Goal: Task Accomplishment & Management: Use online tool/utility

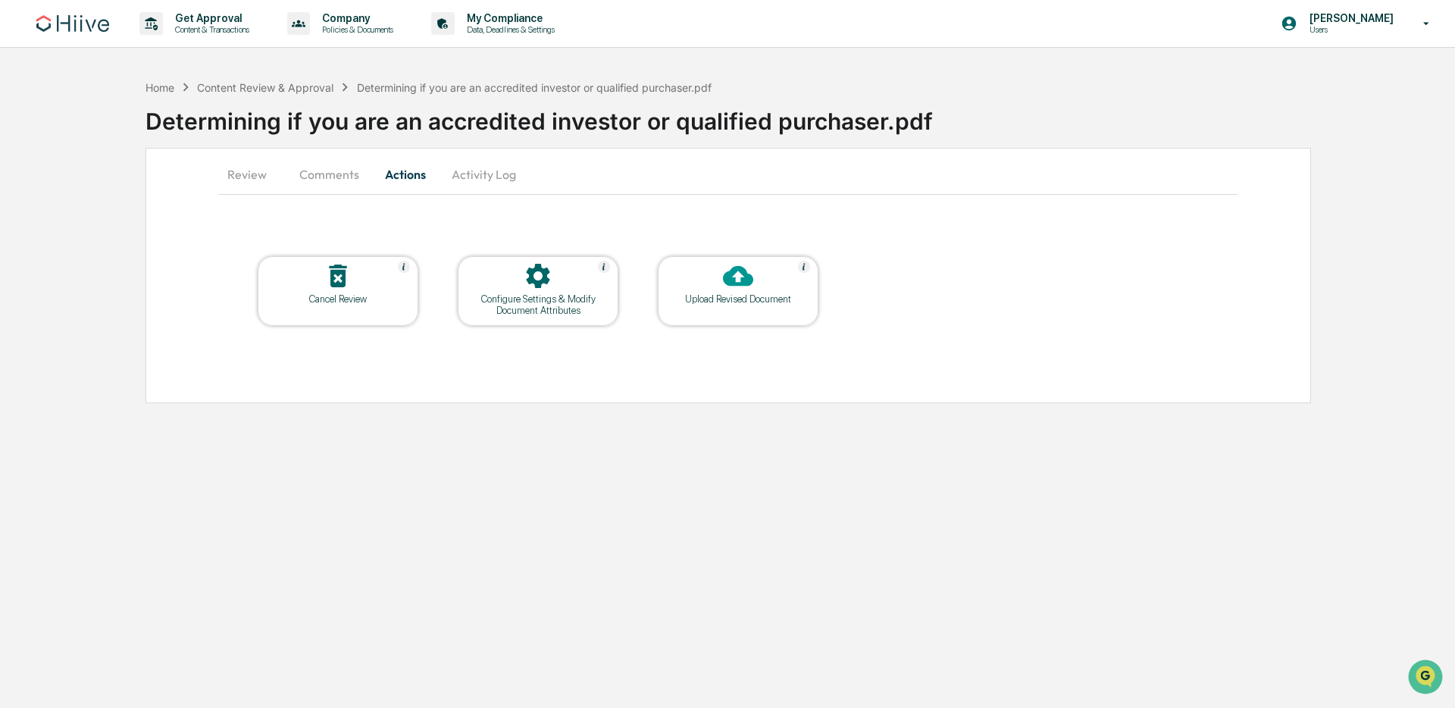
click at [730, 296] on div "Upload Revised Document" at bounding box center [738, 298] width 136 height 11
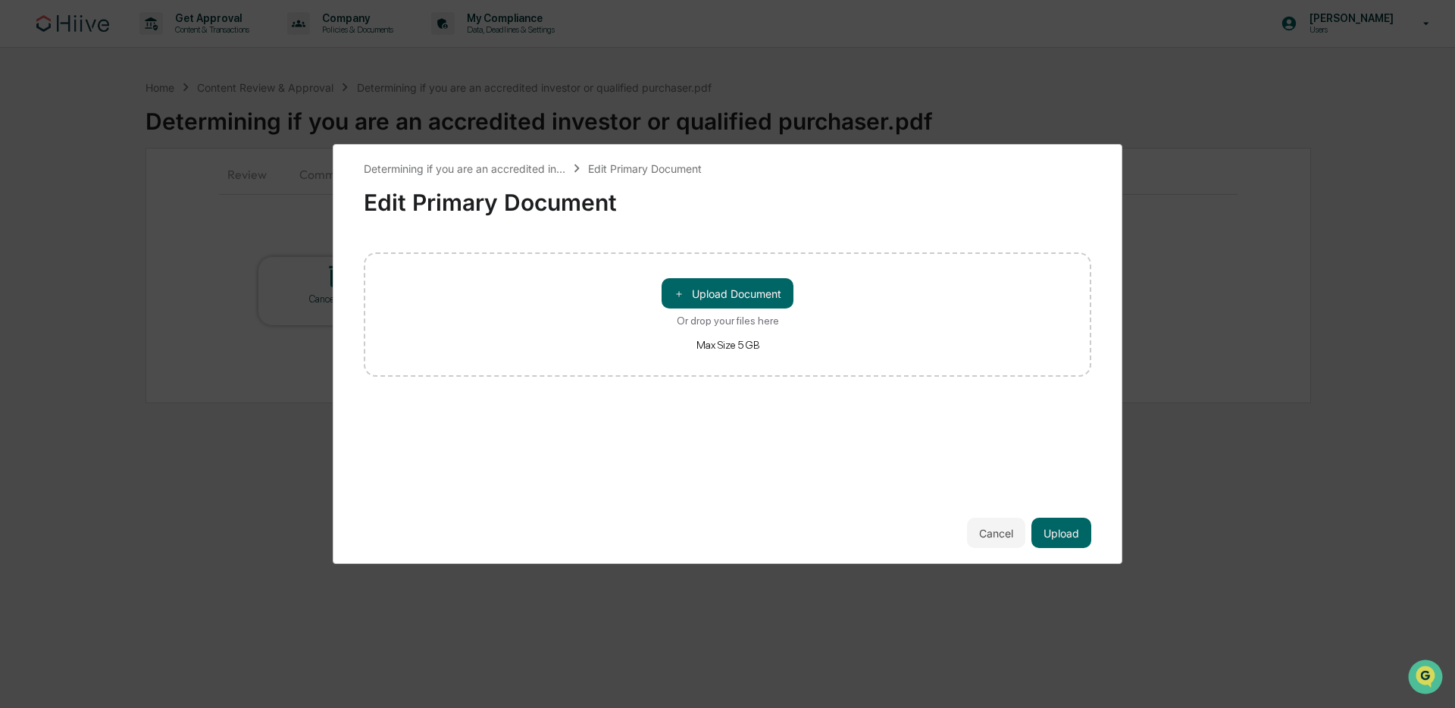
click at [730, 296] on button "＋ Upload Document" at bounding box center [728, 293] width 132 height 30
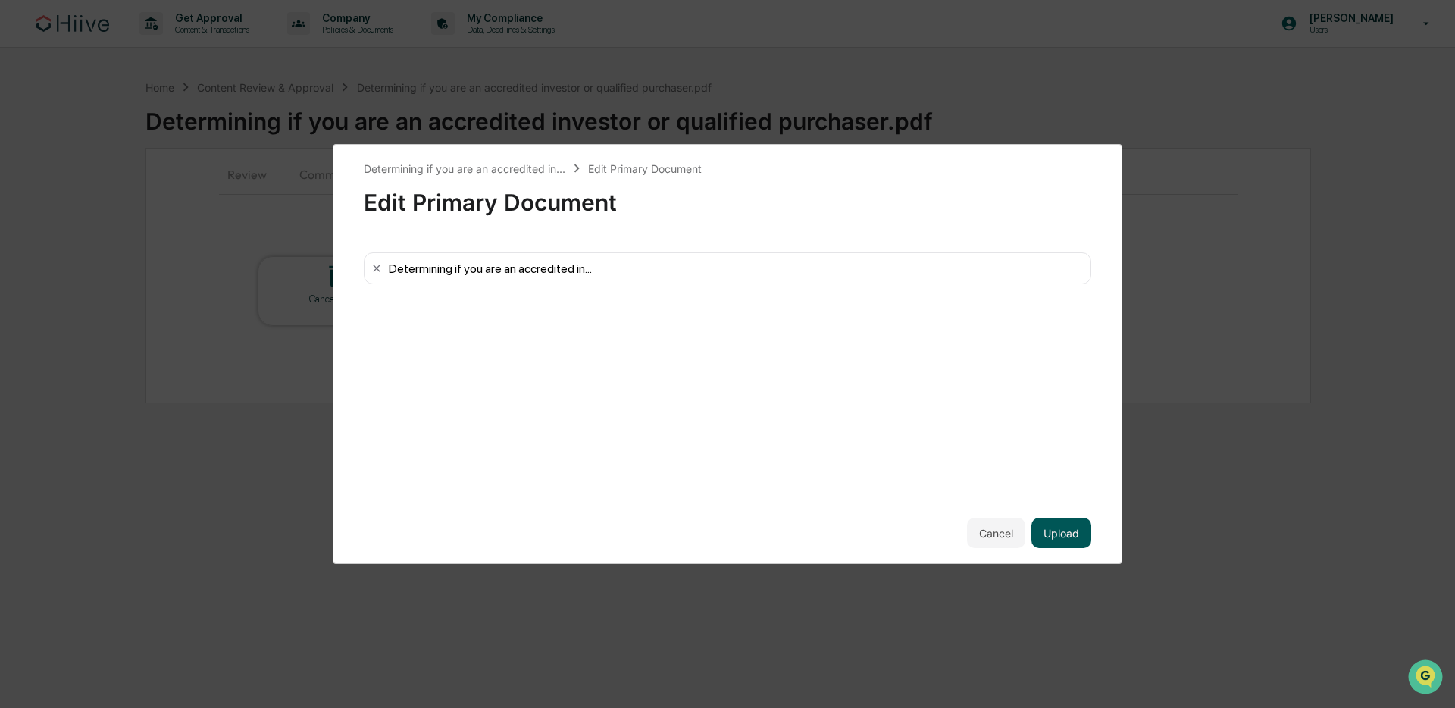
click at [1073, 531] on button "Upload" at bounding box center [1061, 533] width 60 height 30
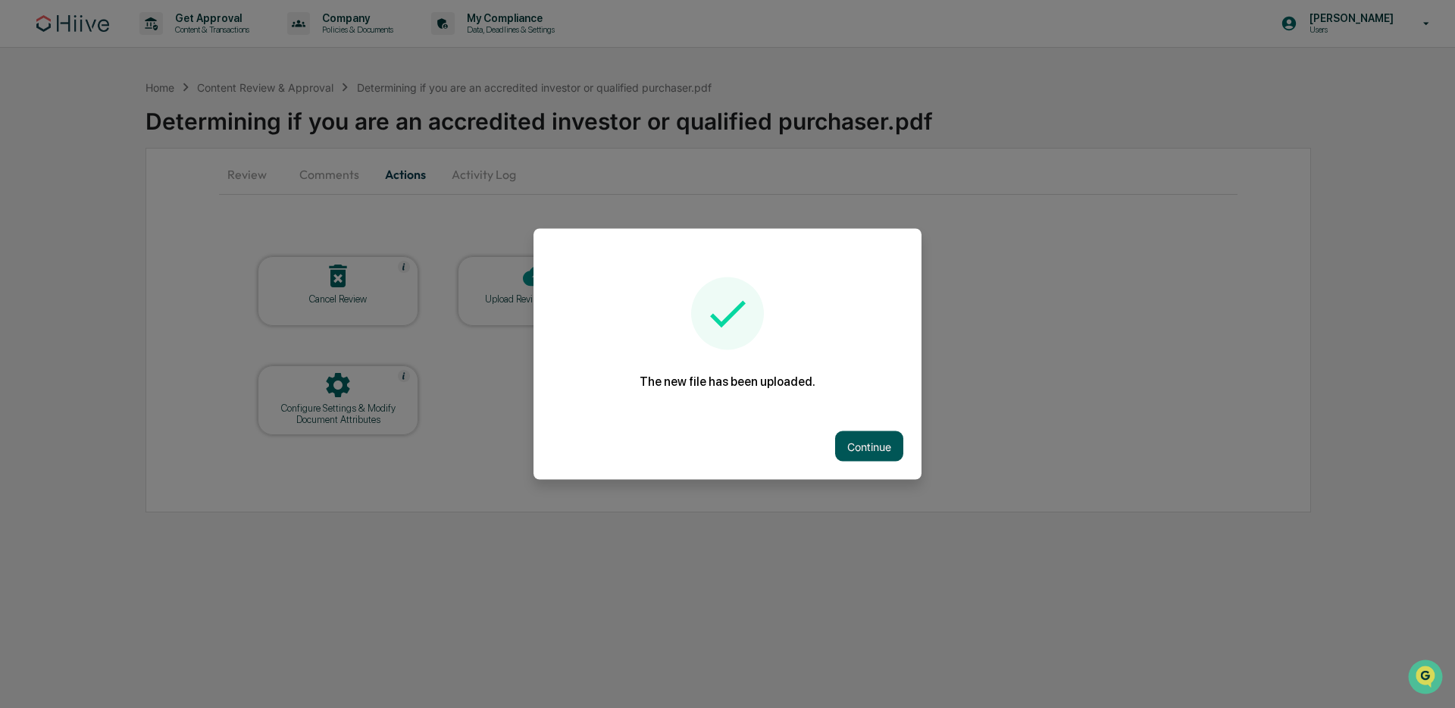
click at [874, 448] on button "Continue" at bounding box center [869, 446] width 68 height 30
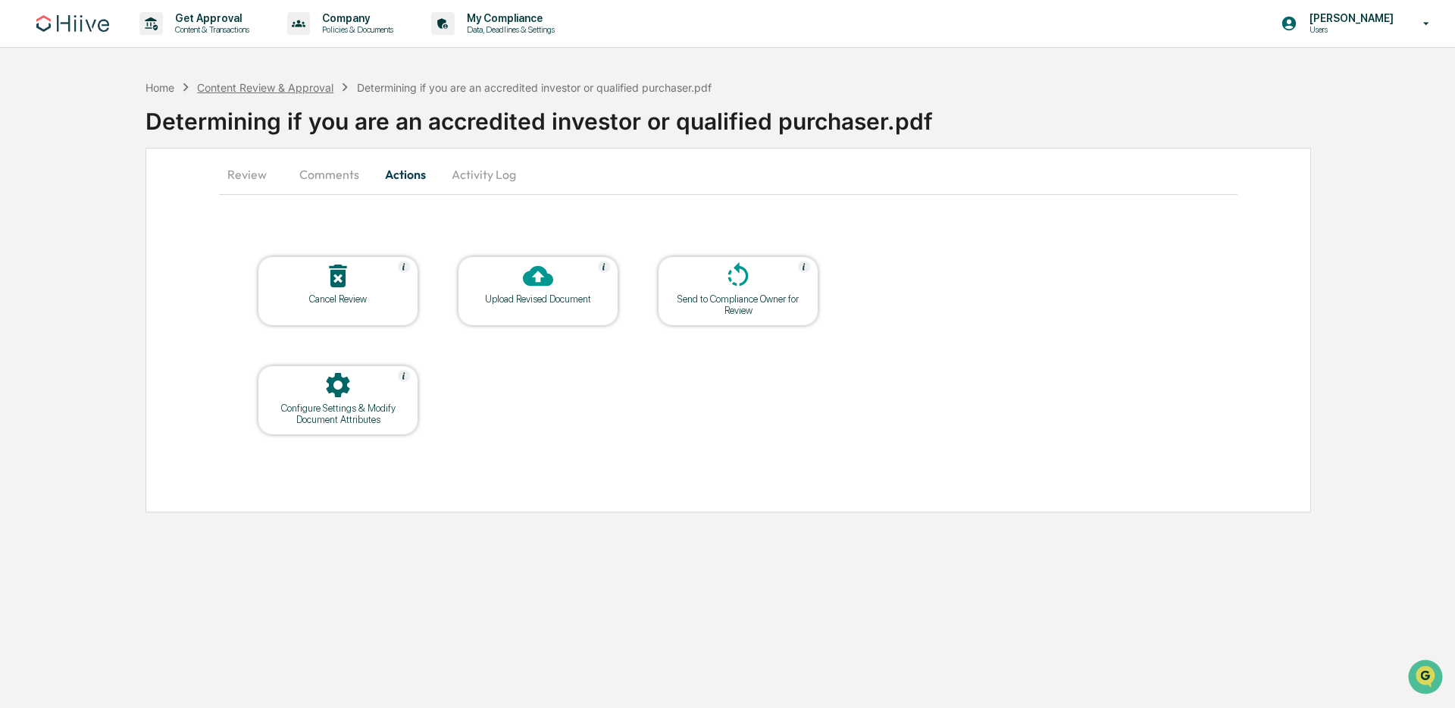
click at [290, 89] on div "Content Review & Approval" at bounding box center [265, 87] width 136 height 13
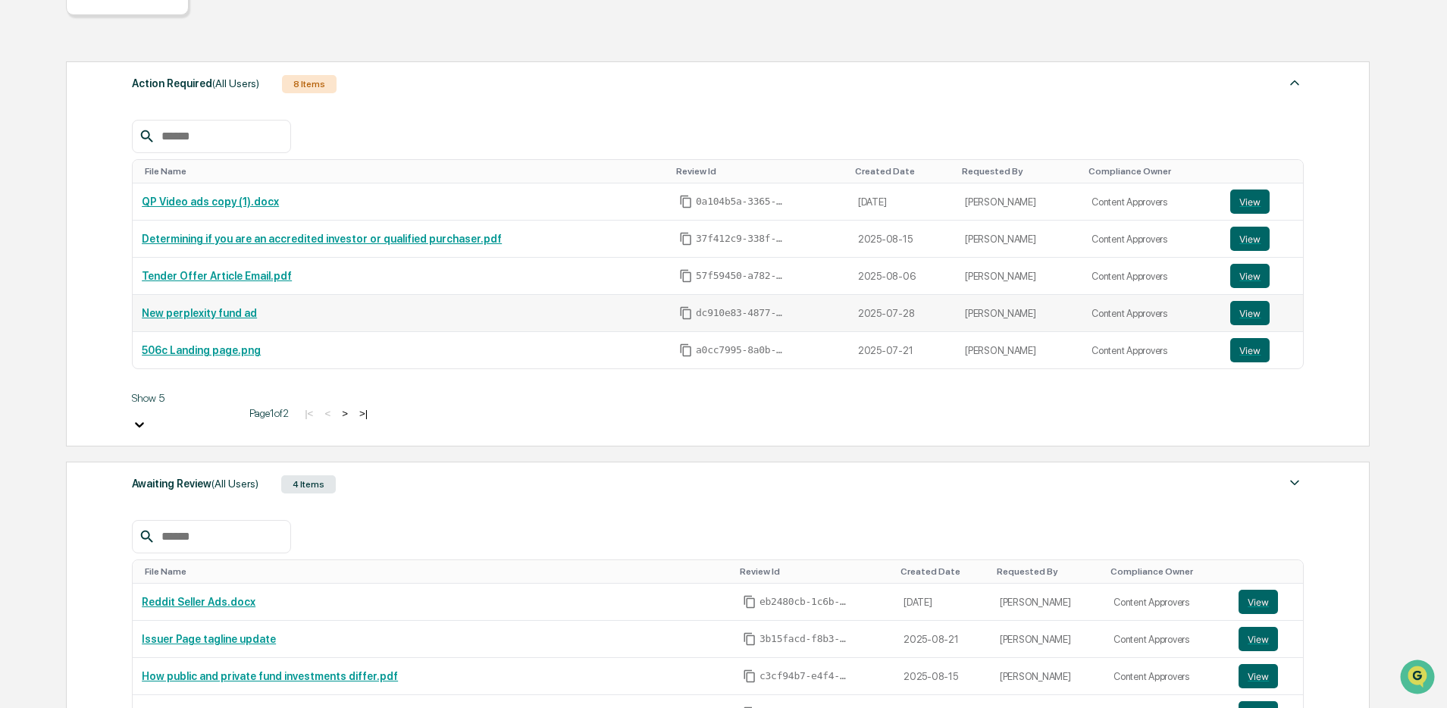
scroll to position [226, 0]
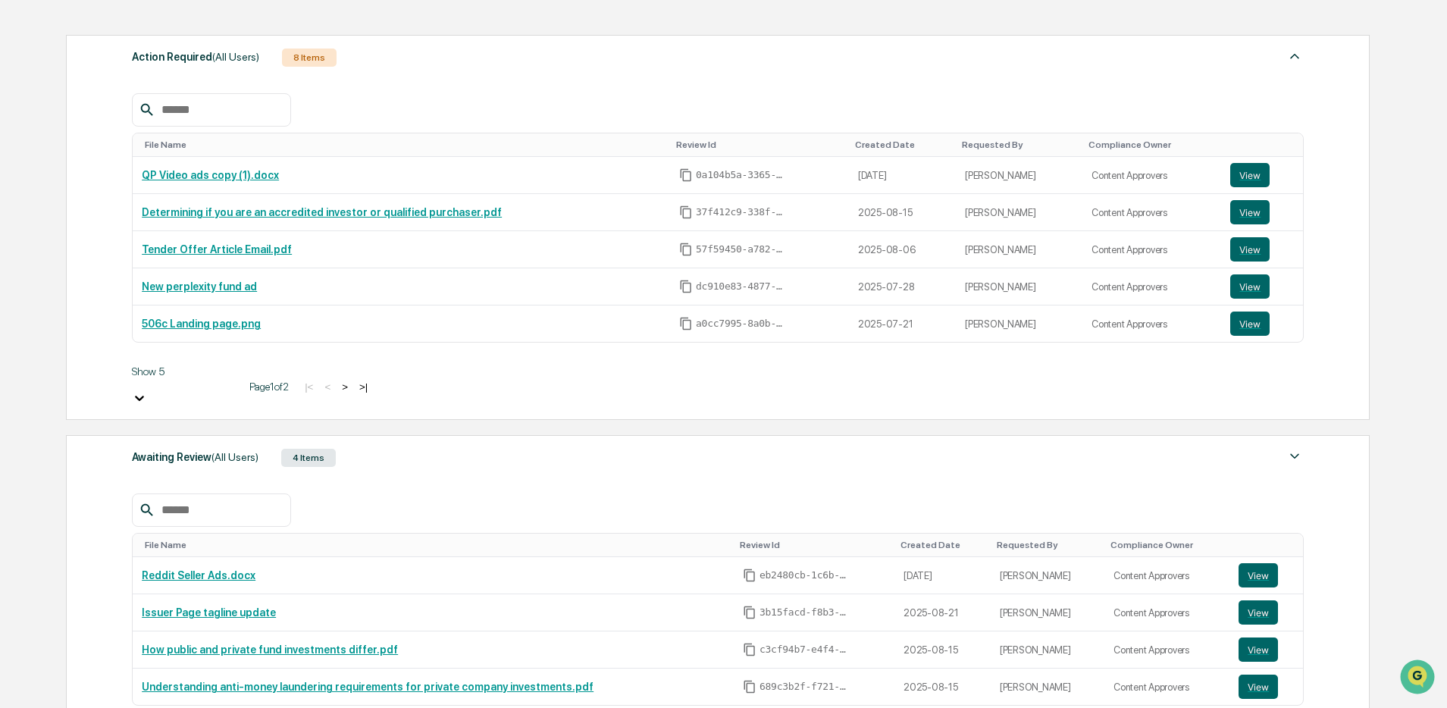
click at [258, 451] on span "(All Users)" at bounding box center [234, 457] width 47 height 12
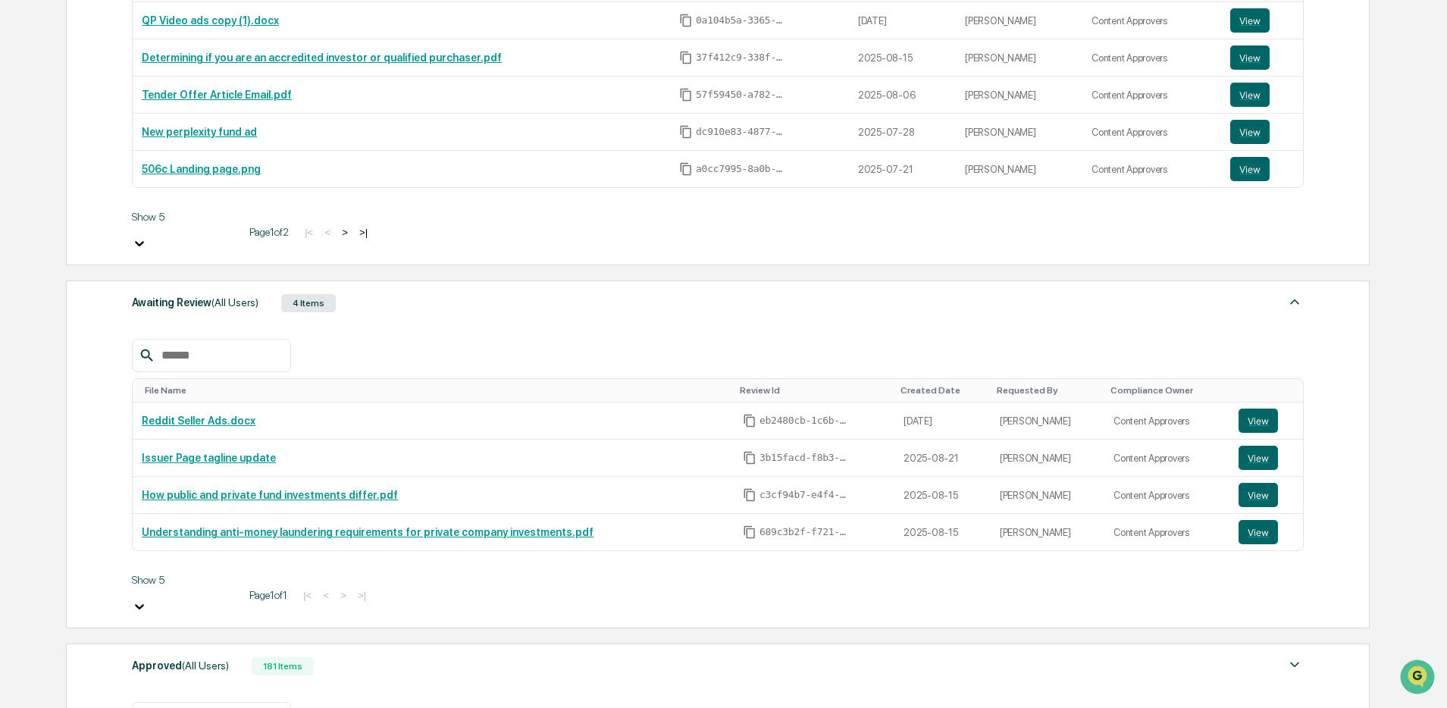
scroll to position [388, 0]
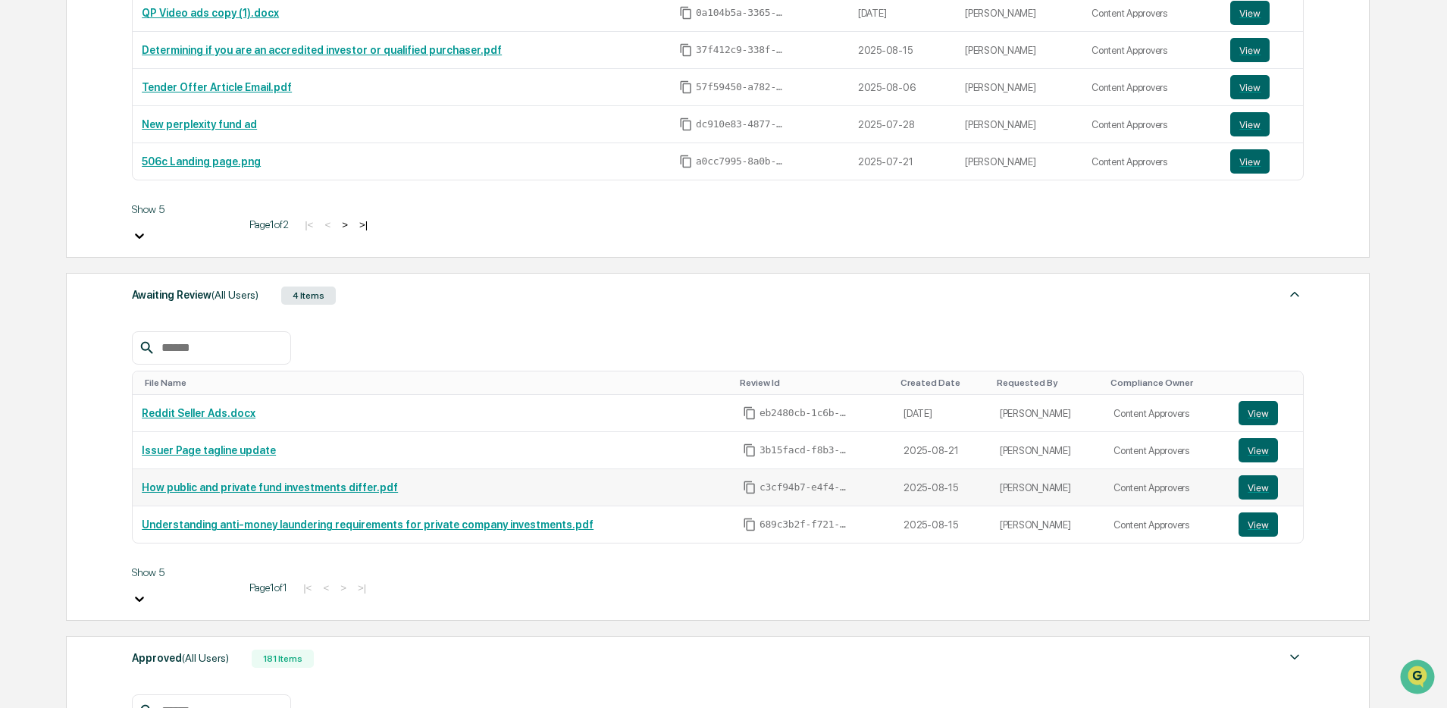
click at [359, 481] on link "How public and private fund investments differ.pdf" at bounding box center [270, 487] width 256 height 12
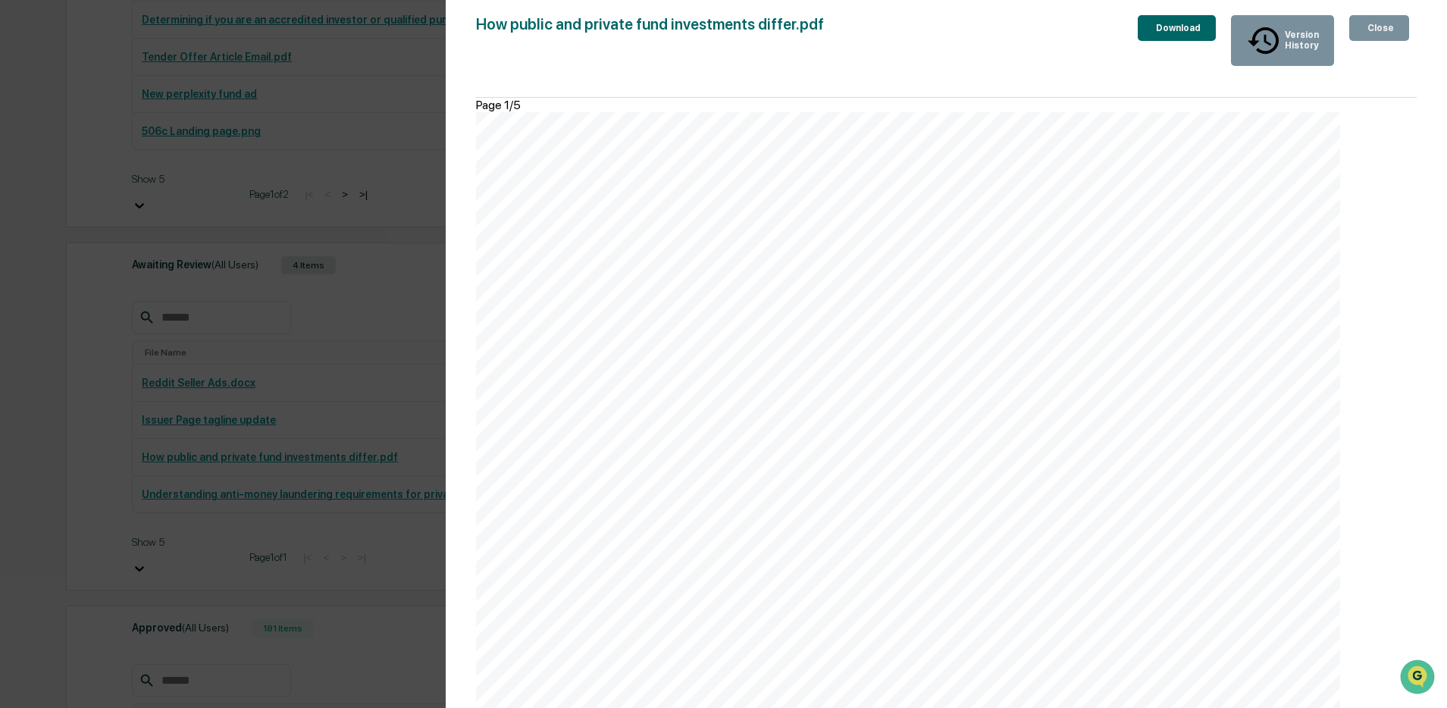
scroll to position [0, 0]
click at [261, 338] on div "Version History [DATE] 07:27 PM [PERSON_NAME] [DATE] 06:55 PM [PERSON_NAME] [DA…" at bounding box center [723, 354] width 1447 height 708
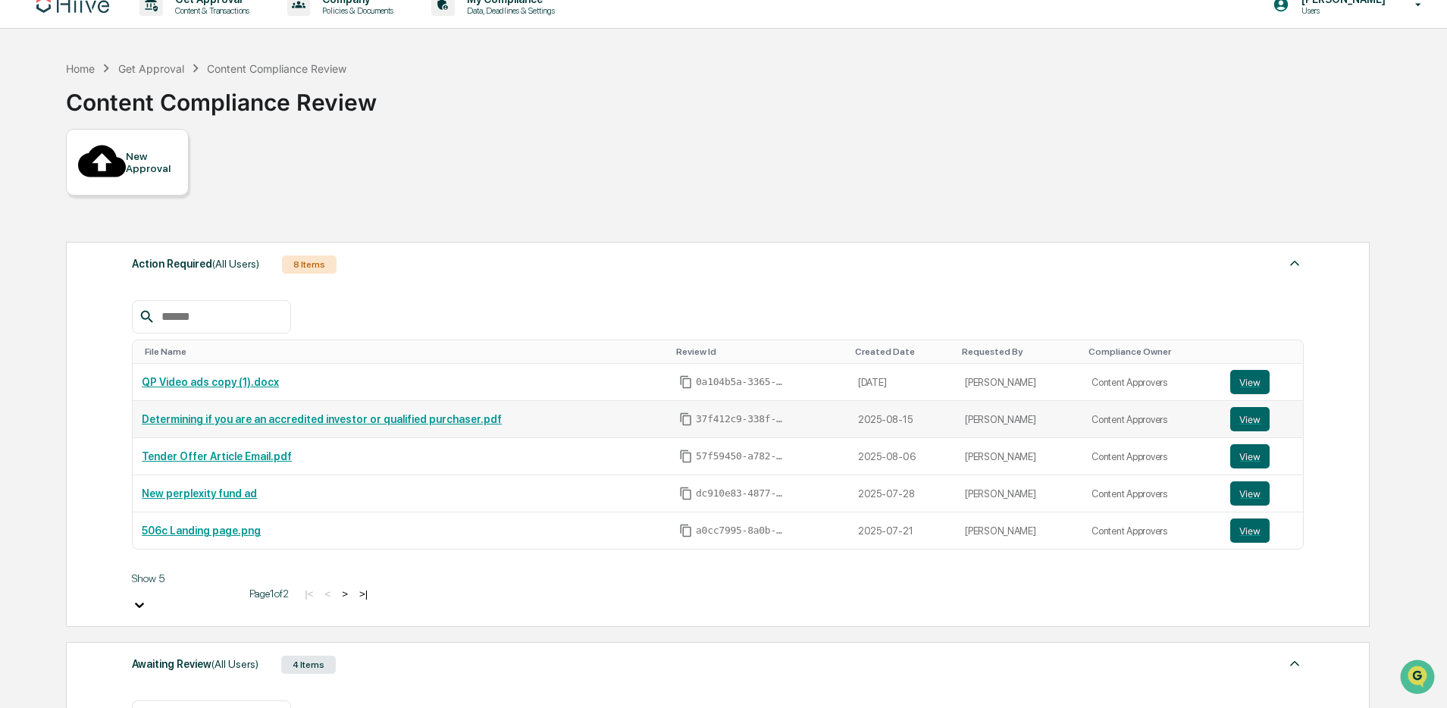
scroll to position [26, 0]
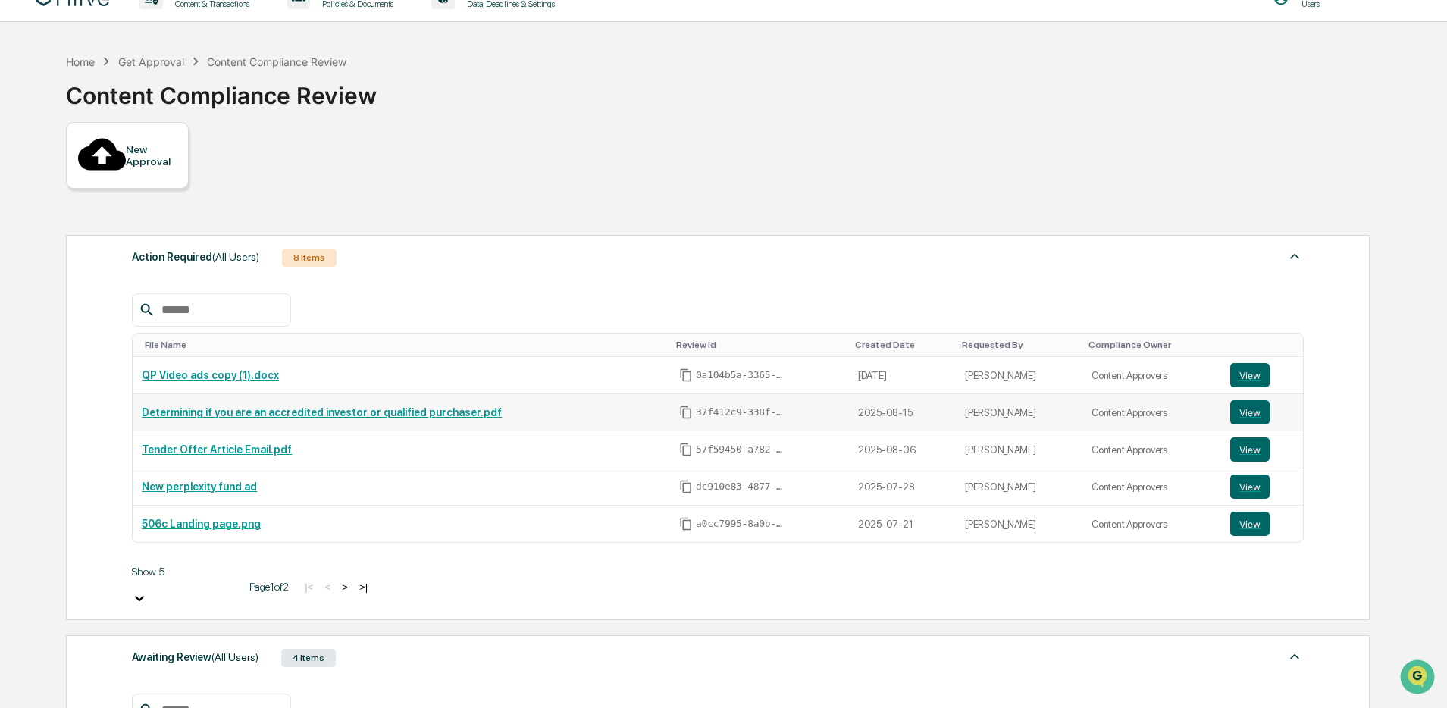
click at [471, 406] on link "Determining if you are an accredited investor or qualified purchaser.pdf" at bounding box center [322, 412] width 360 height 12
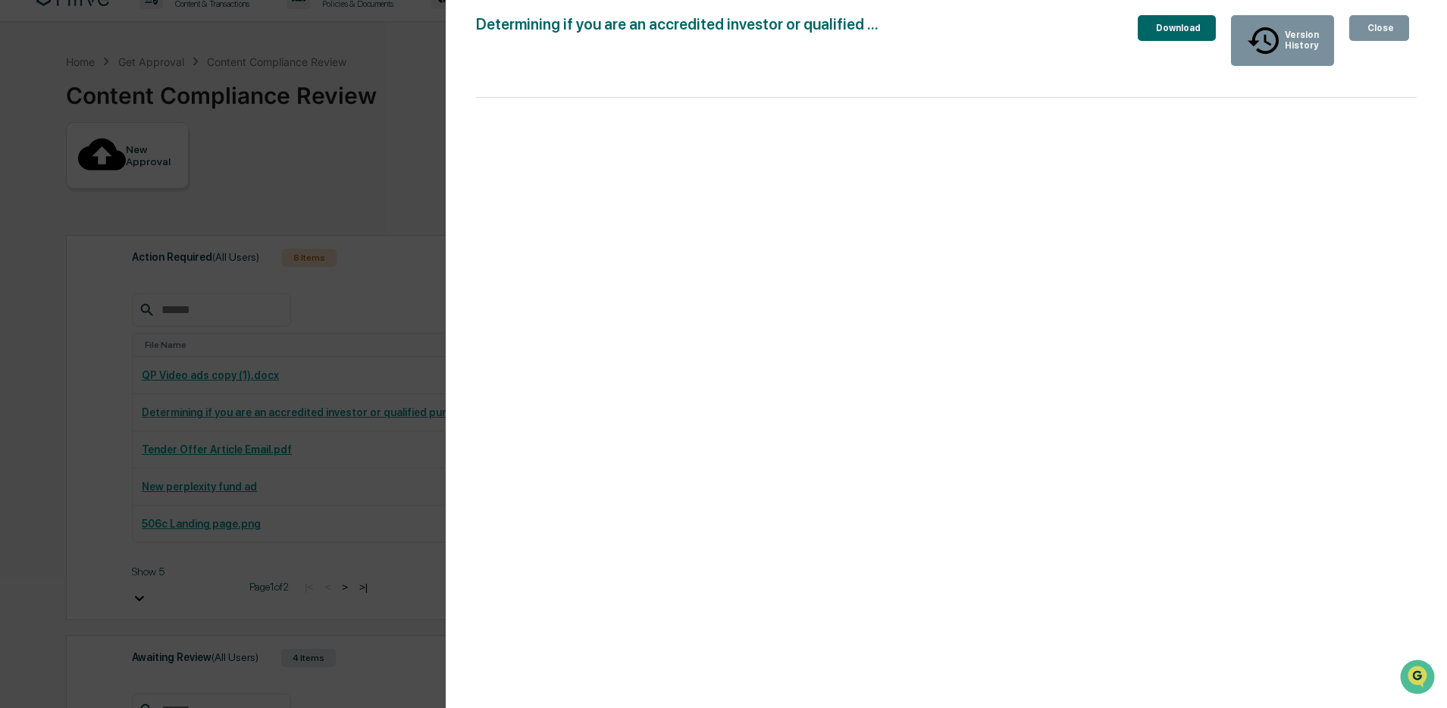
click at [357, 64] on div "Version History [DATE] 08:26 PM [PERSON_NAME] [DATE] 07:12 PM [PERSON_NAME] [DA…" at bounding box center [723, 354] width 1447 height 708
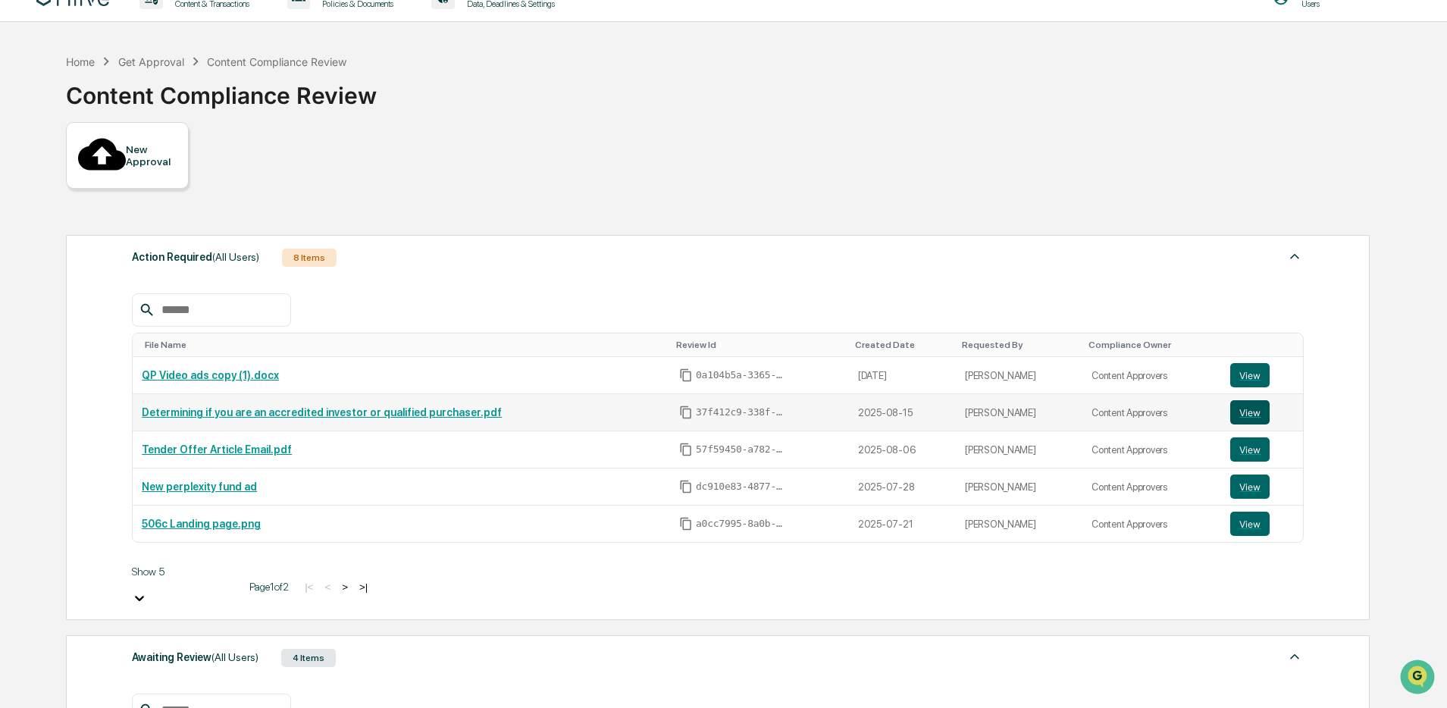
click at [1254, 400] on button "View" at bounding box center [1249, 412] width 39 height 24
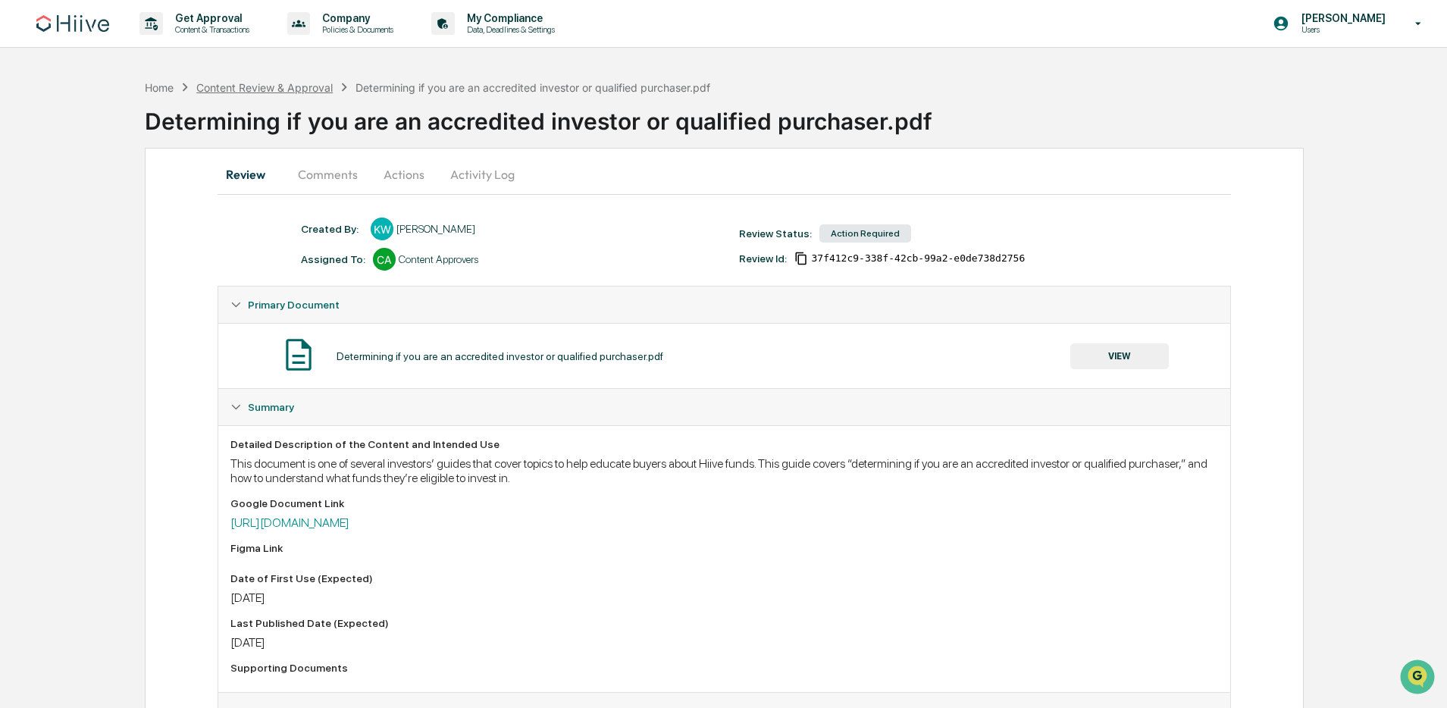
click at [317, 90] on div "Content Review & Approval" at bounding box center [264, 87] width 136 height 13
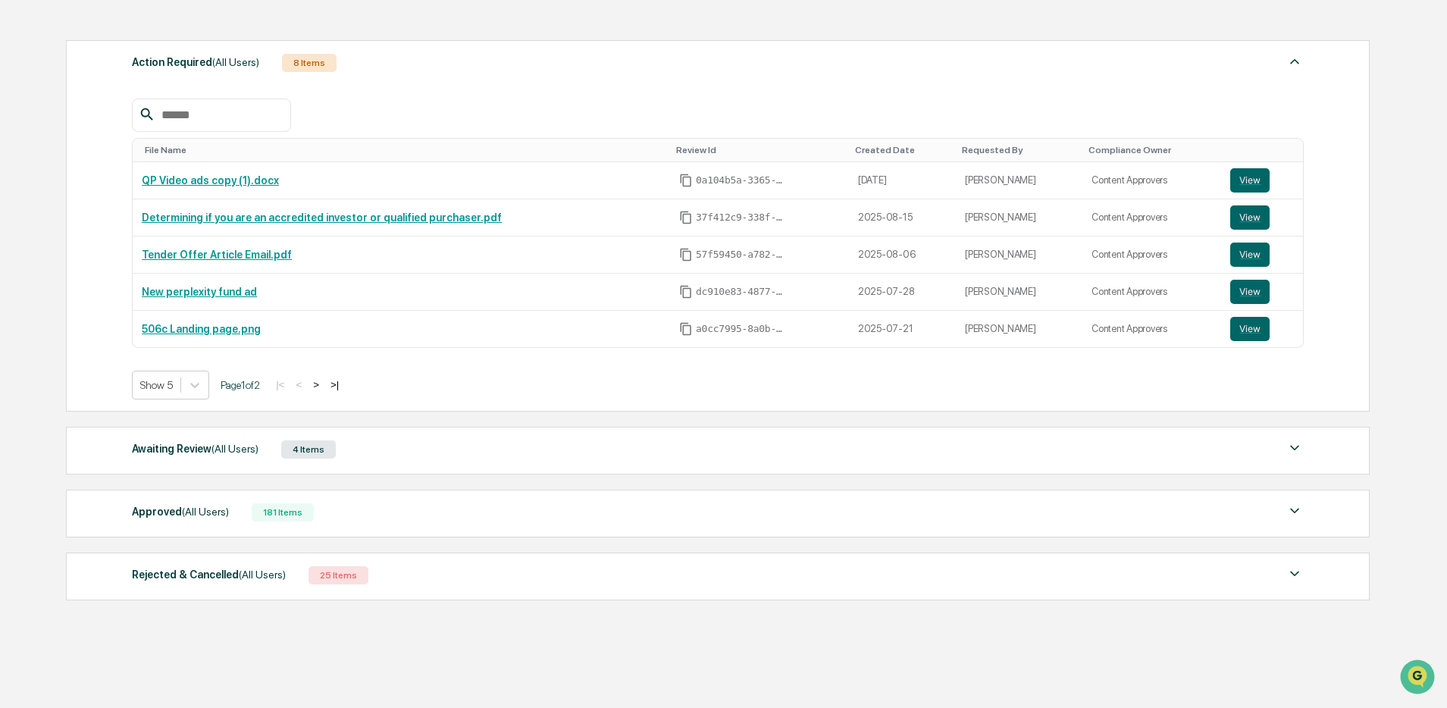
scroll to position [216, 0]
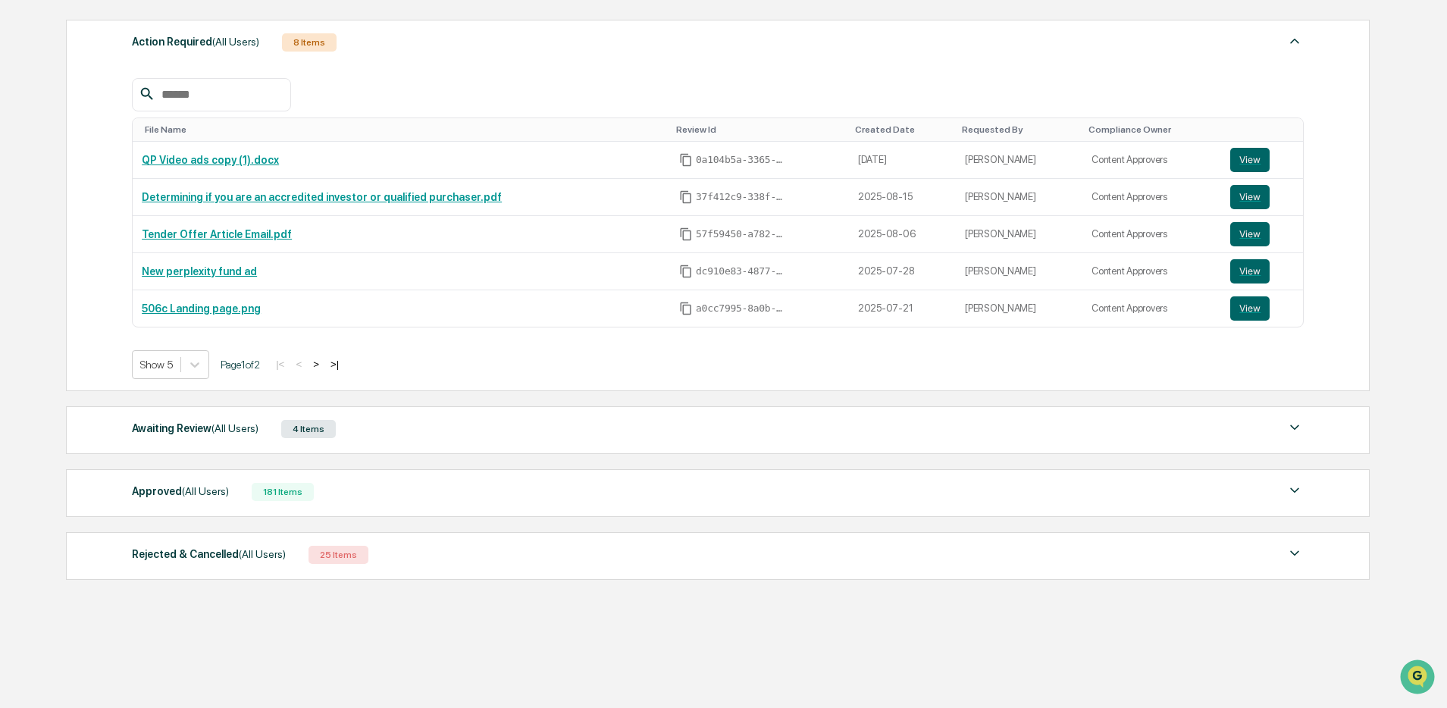
click at [312, 431] on div "4 Items" at bounding box center [308, 429] width 55 height 18
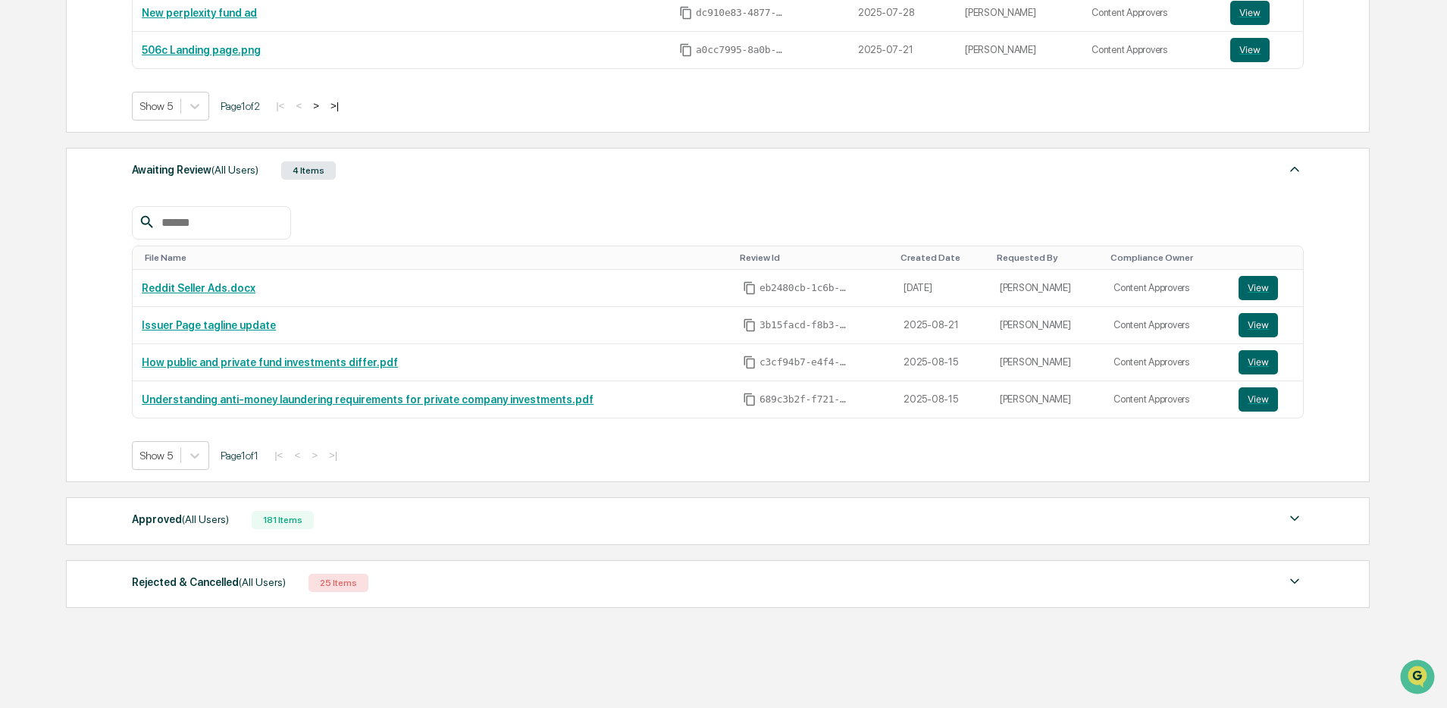
scroll to position [0, 0]
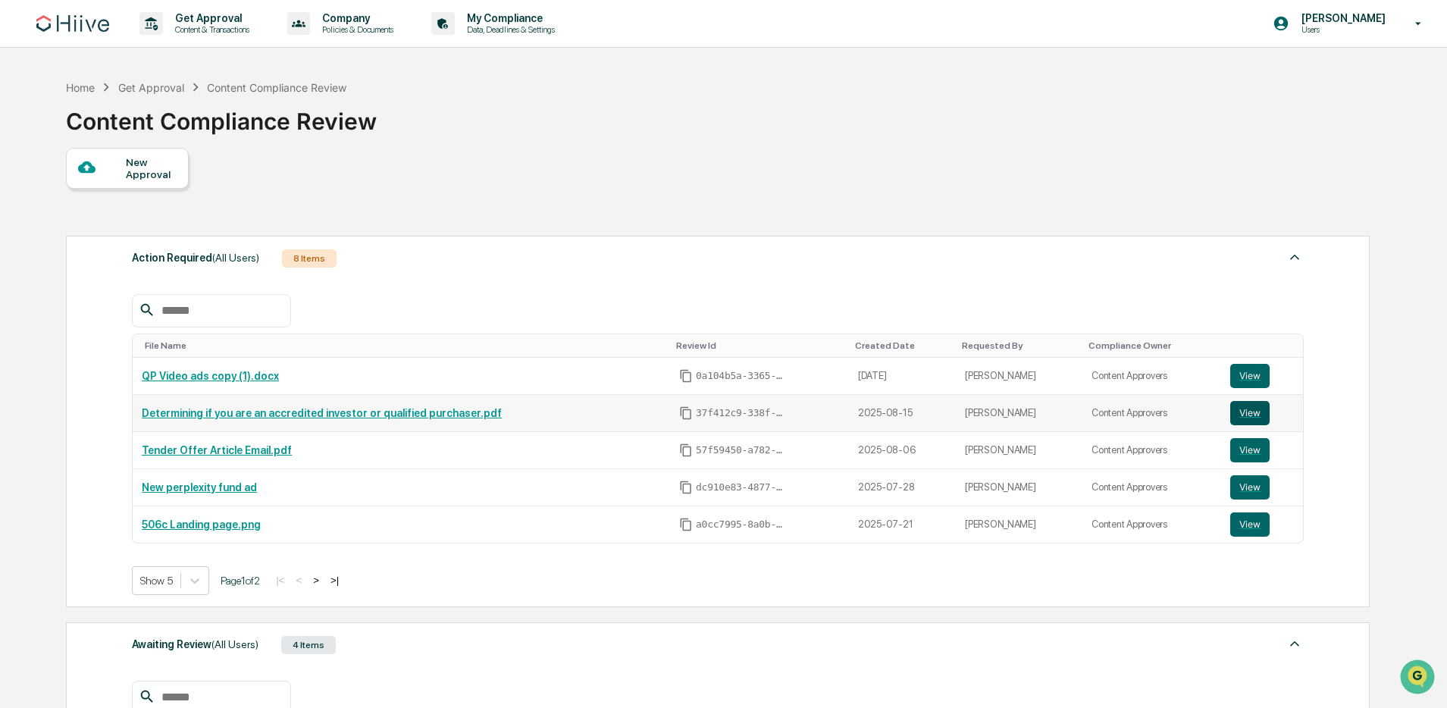
click at [1239, 413] on button "View" at bounding box center [1249, 413] width 39 height 24
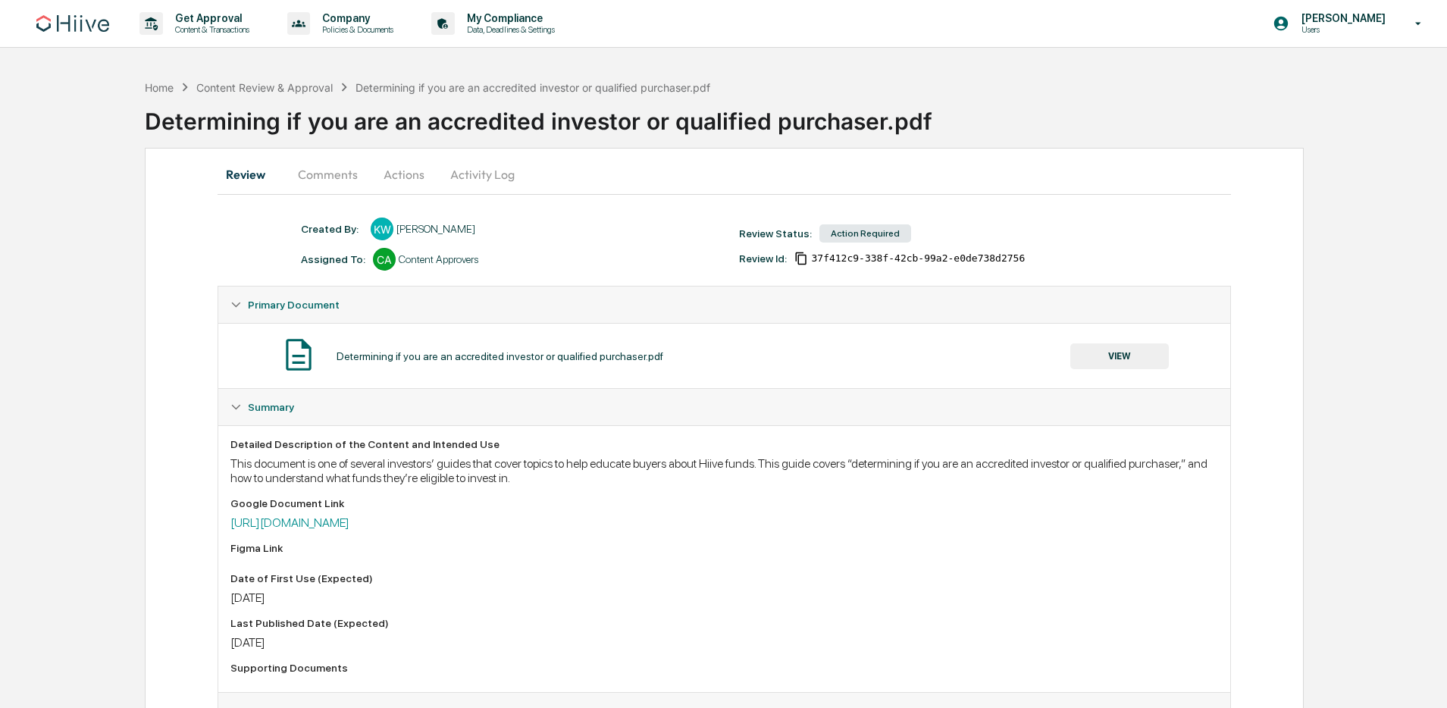
click at [414, 177] on button "Actions" at bounding box center [404, 174] width 68 height 36
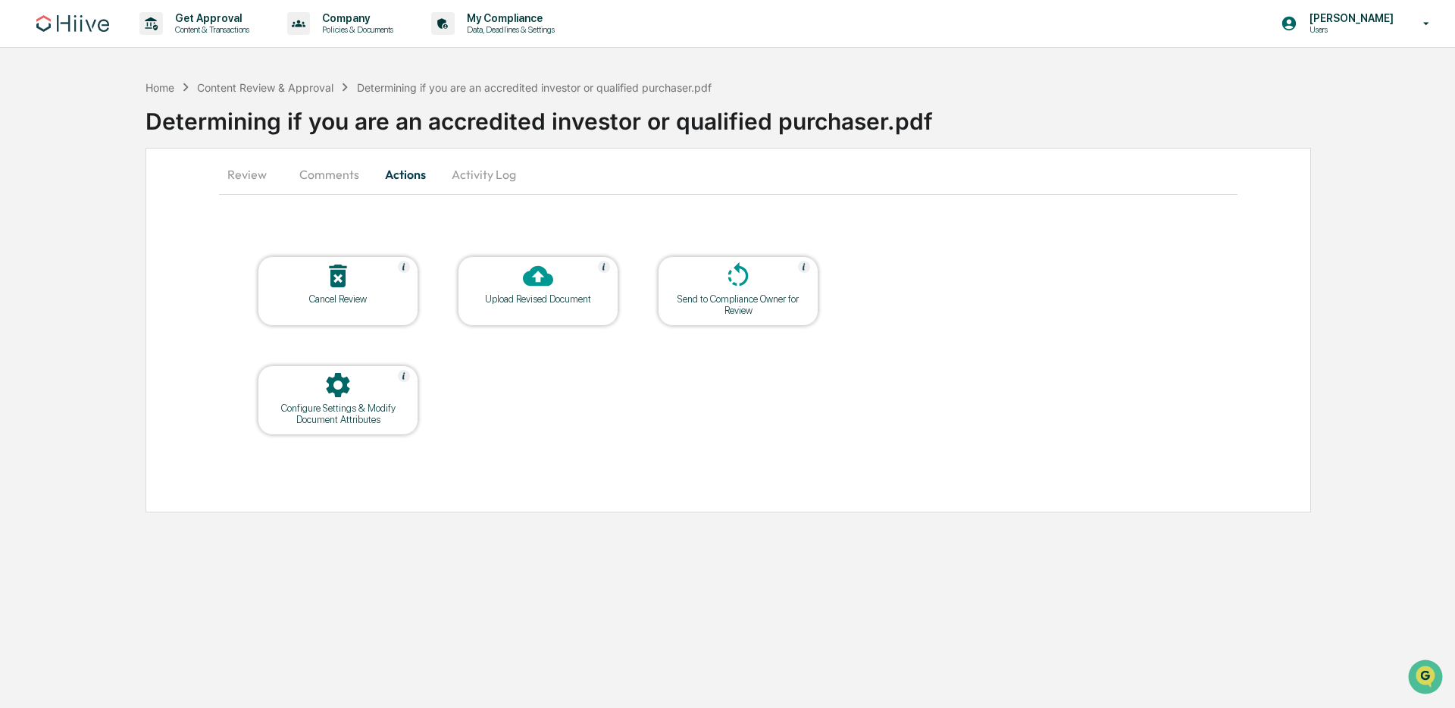
click at [558, 283] on div at bounding box center [538, 277] width 152 height 33
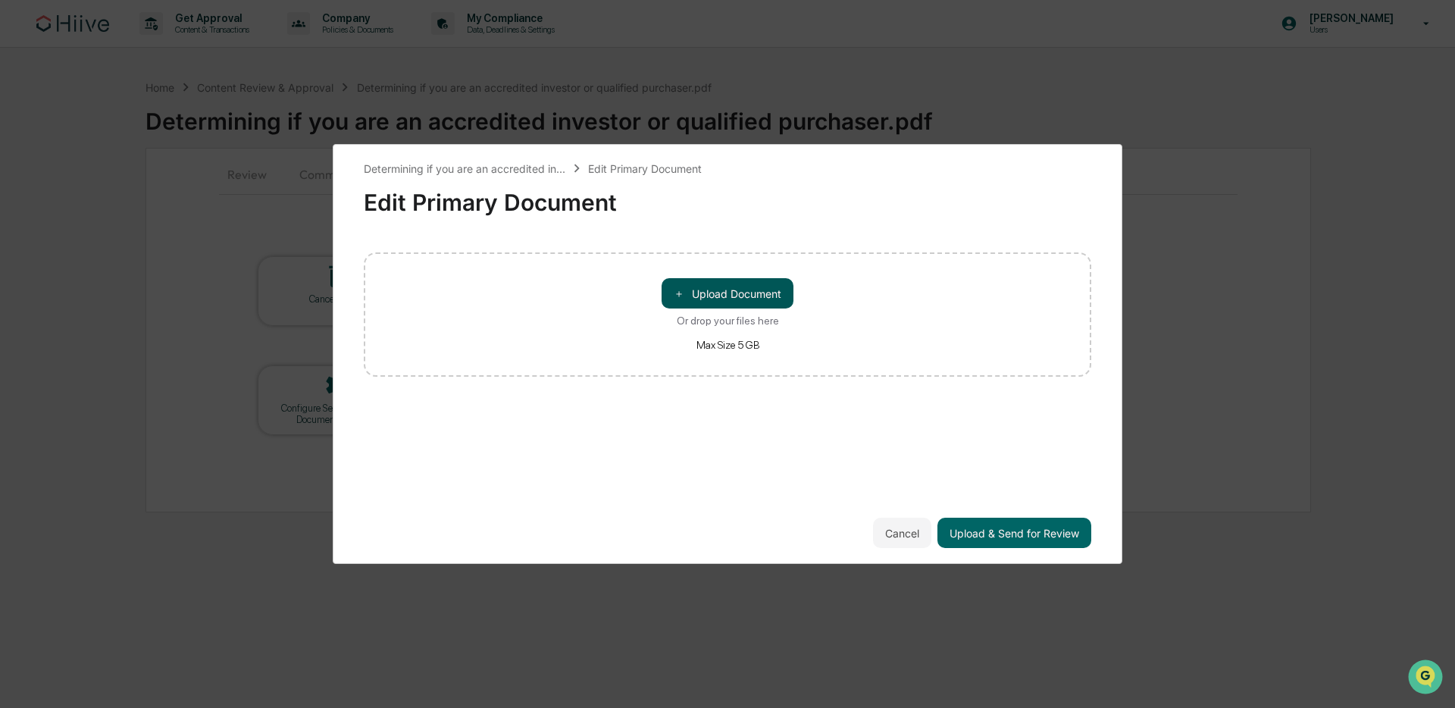
click at [702, 294] on button "＋ Upload Document" at bounding box center [728, 293] width 132 height 30
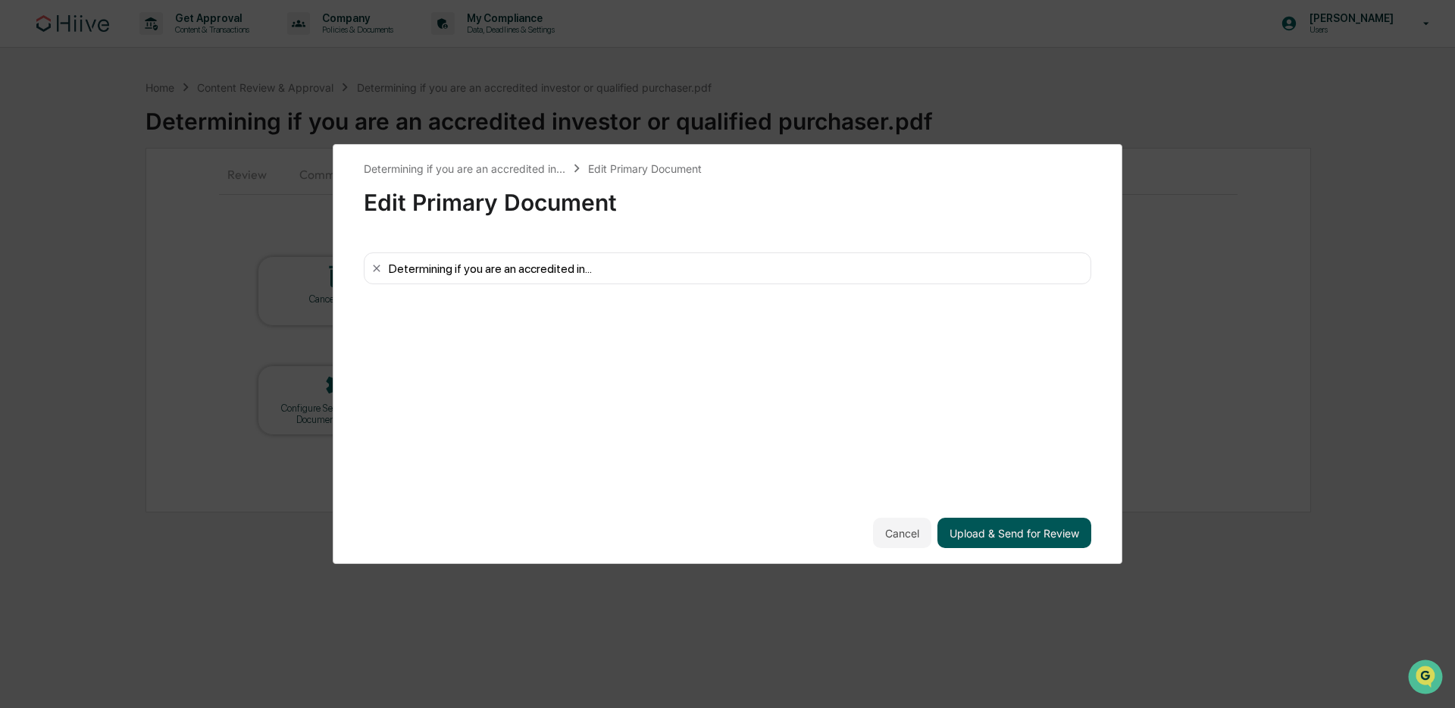
click at [999, 533] on button "Upload & Send for Review" at bounding box center [1014, 533] width 154 height 30
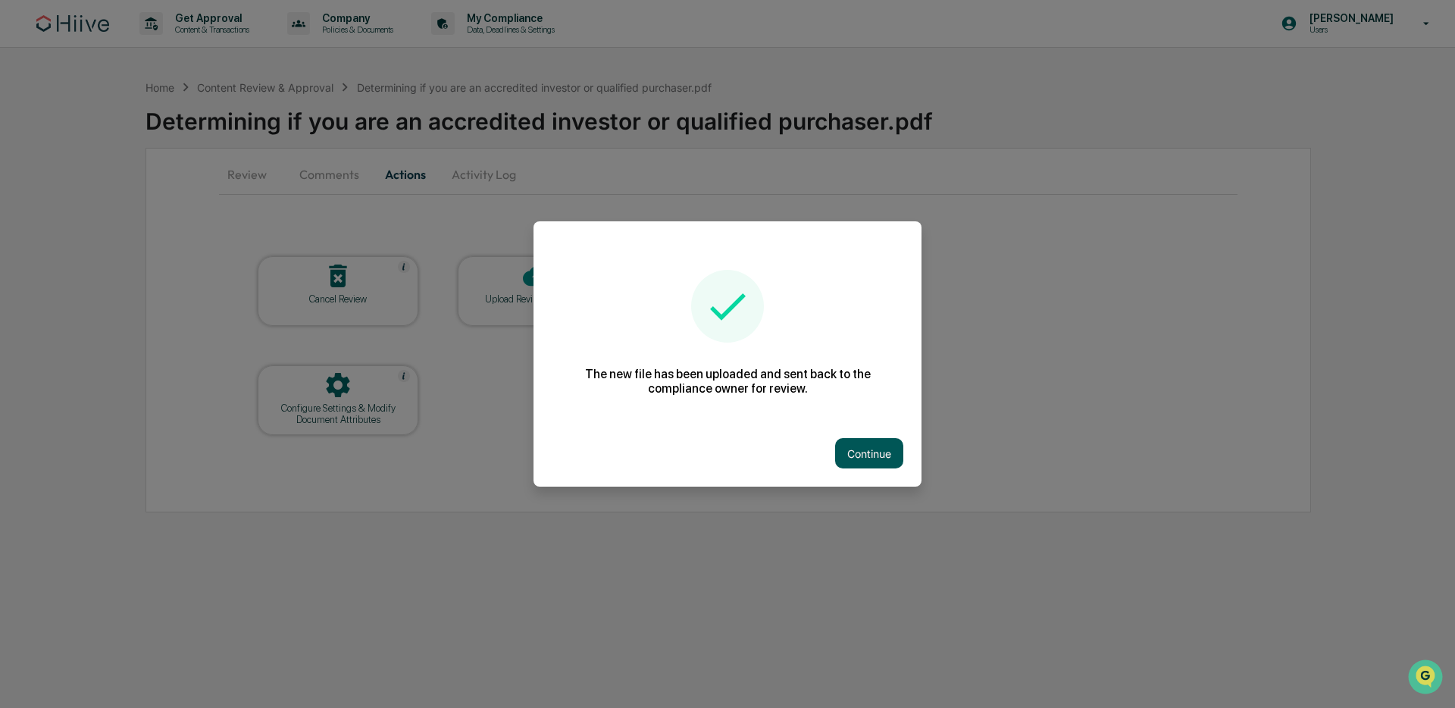
click at [862, 452] on button "Continue" at bounding box center [869, 453] width 68 height 30
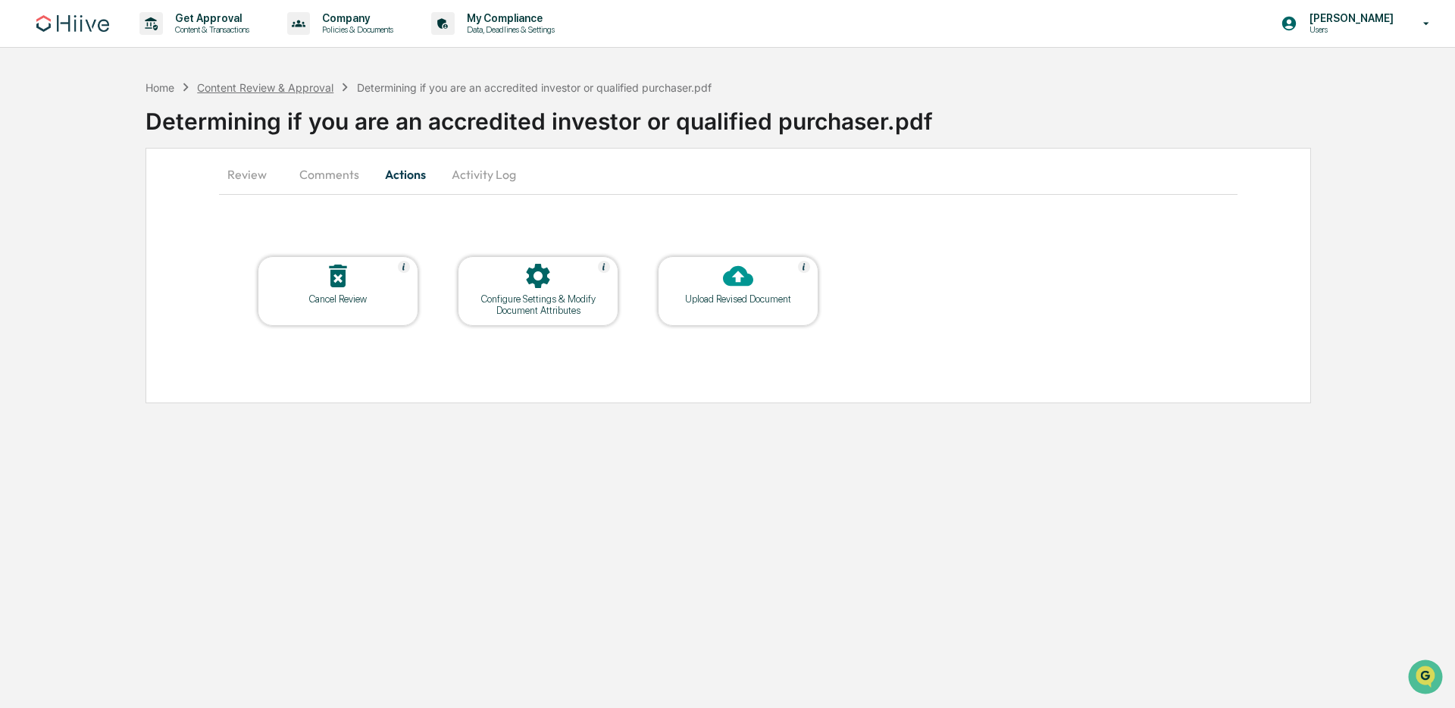
click at [260, 89] on div "Content Review & Approval" at bounding box center [265, 87] width 136 height 13
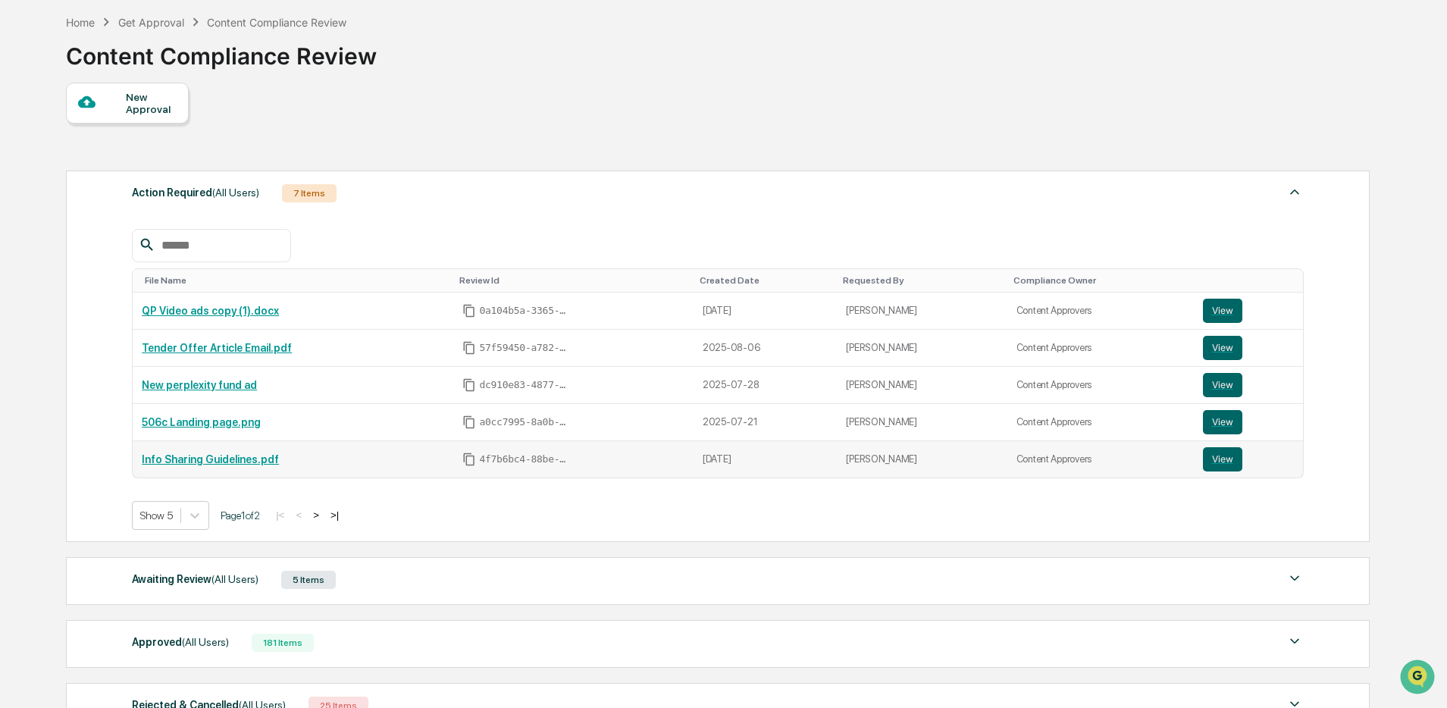
scroll to position [226, 0]
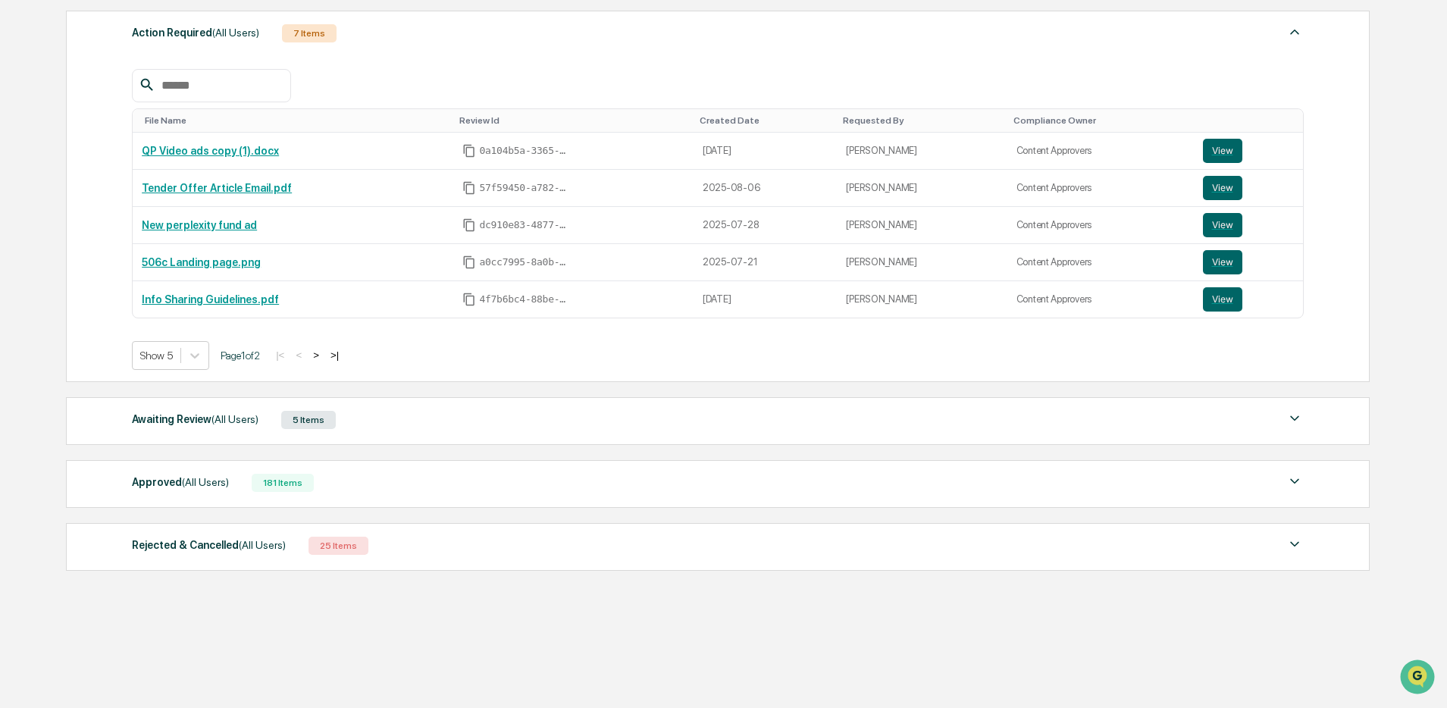
click at [424, 429] on div "Awaiting Review (All Users) 5 Items" at bounding box center [717, 419] width 1171 height 21
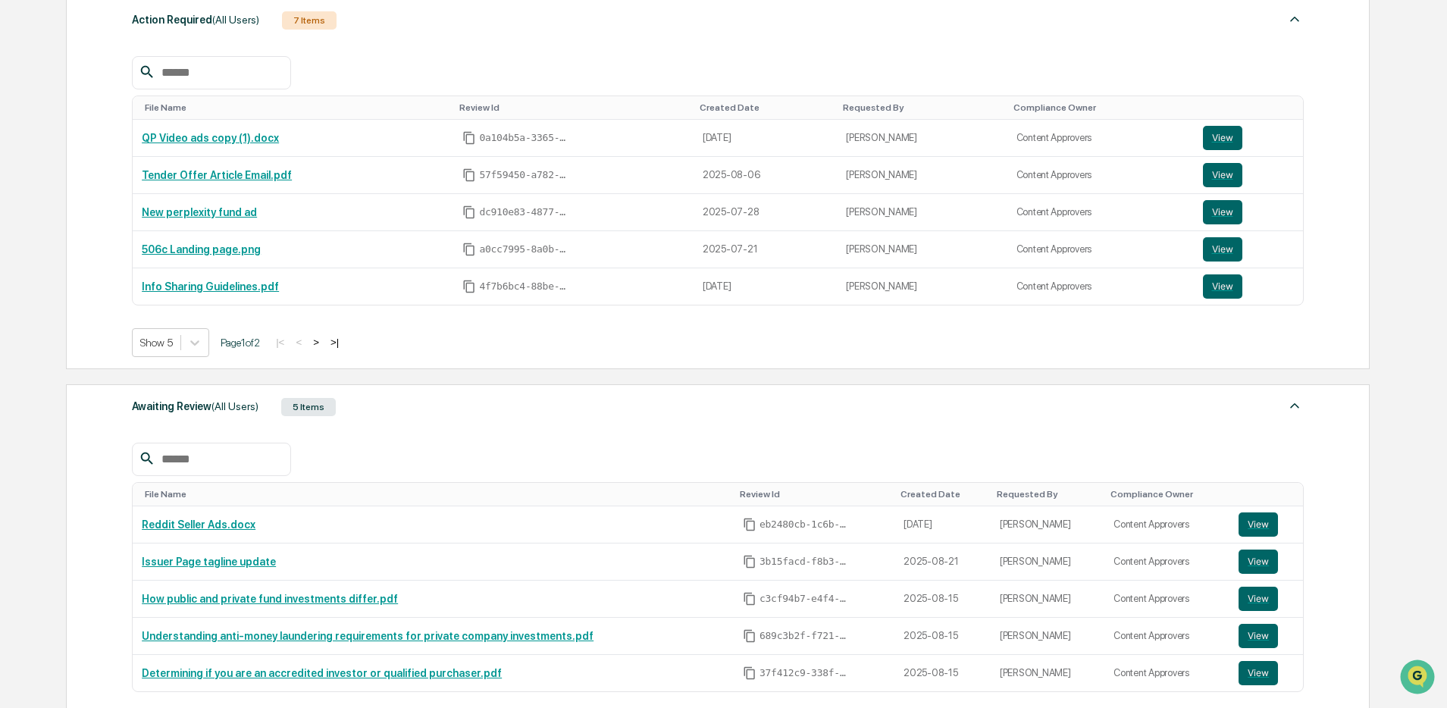
scroll to position [296, 0]
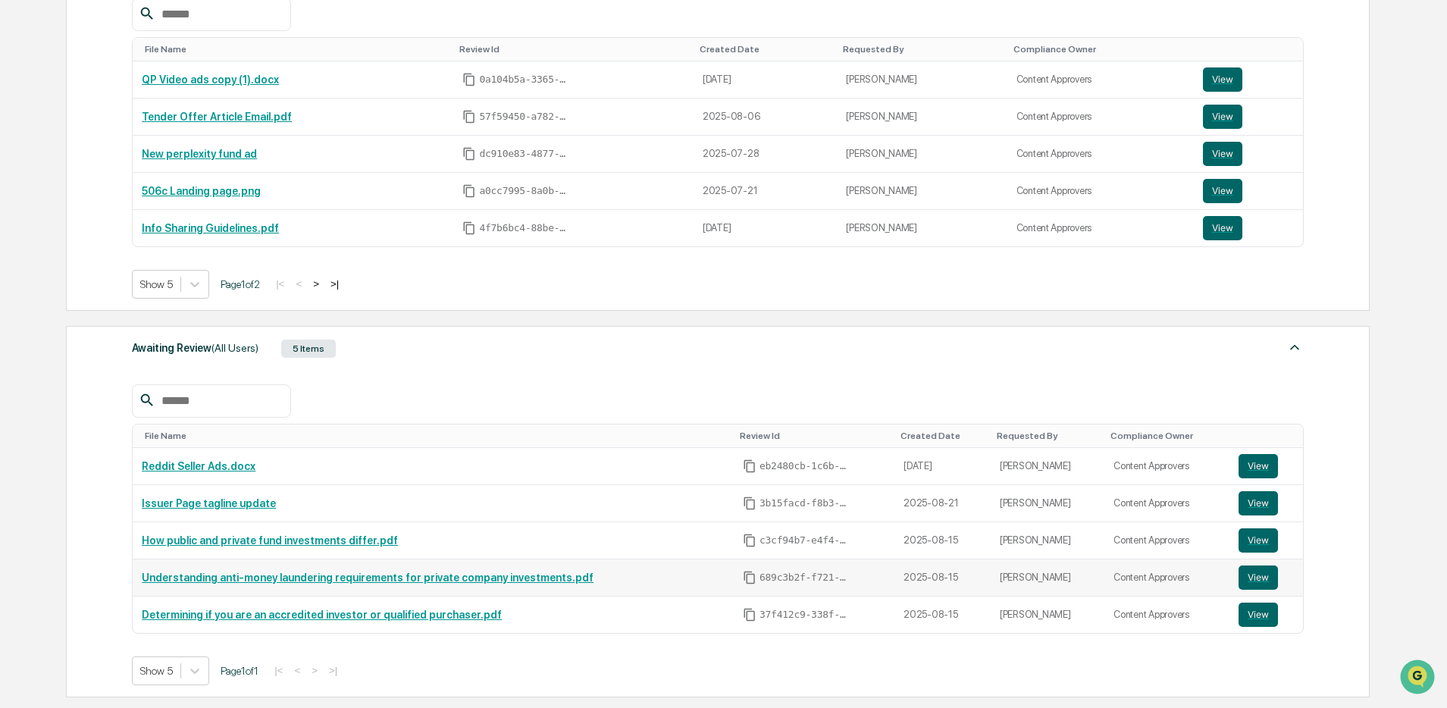
click at [511, 574] on link "Understanding anti-money laundering requirements for private company investment…" at bounding box center [368, 577] width 452 height 12
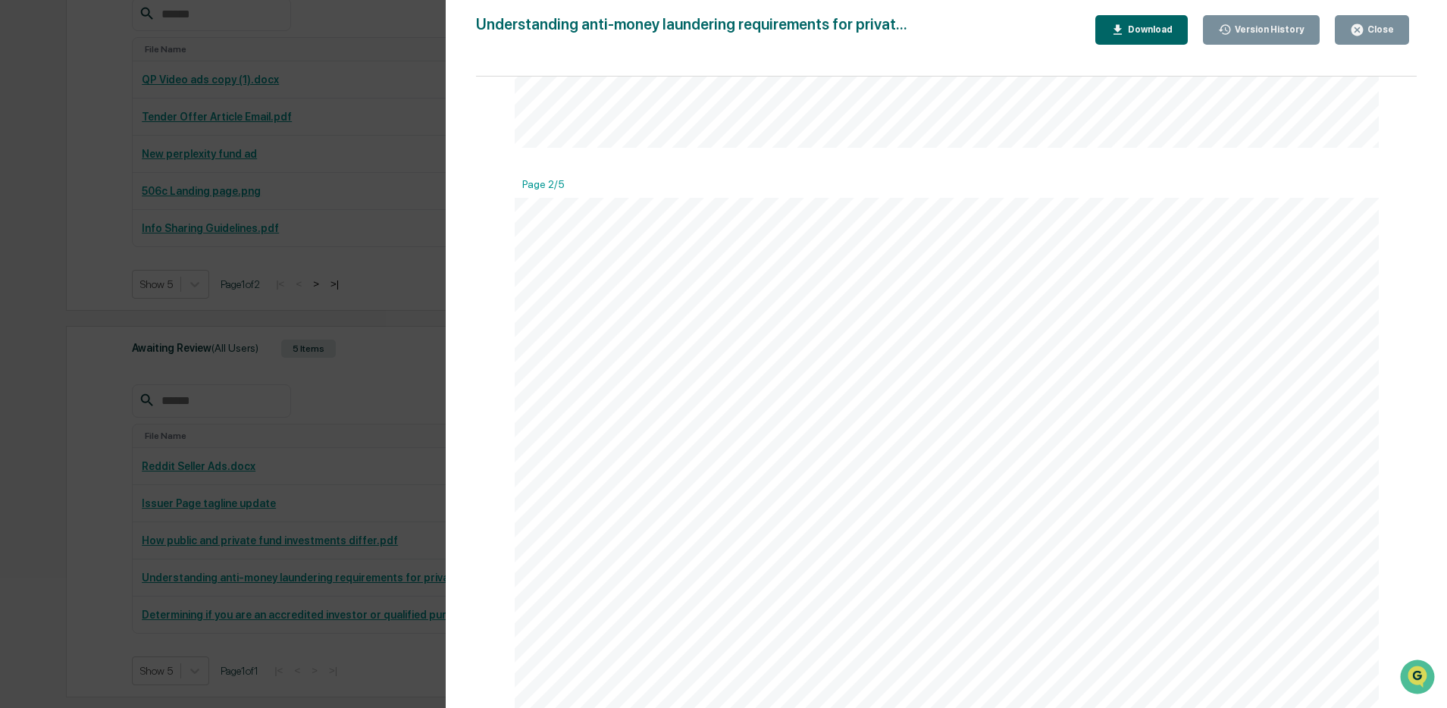
scroll to position [1846, 0]
click at [232, 412] on div "Version History 08/25/2025, 07:29 PM Stephanie Bernard 08/25/2025, 07:12 PM Kat…" at bounding box center [723, 354] width 1447 height 708
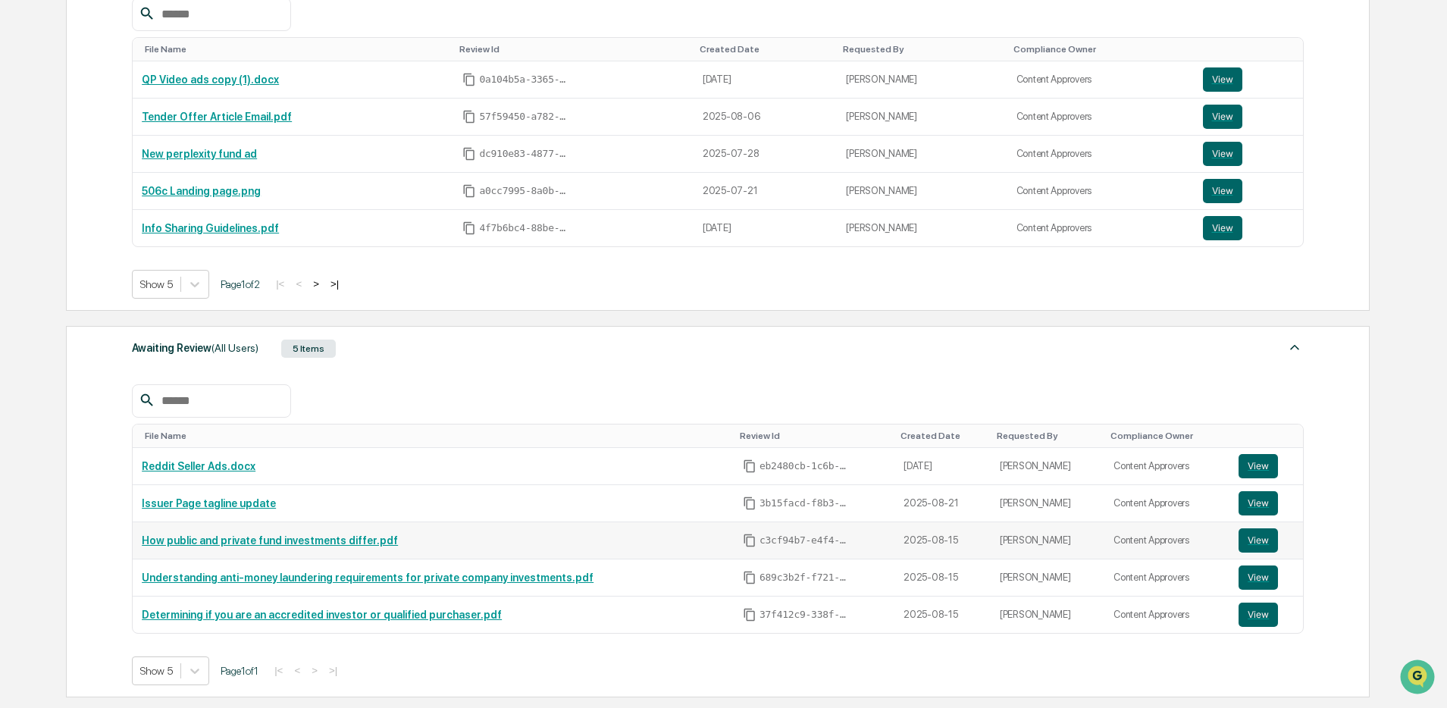
click at [327, 538] on link "How public and private fund investments differ.pdf" at bounding box center [270, 540] width 256 height 12
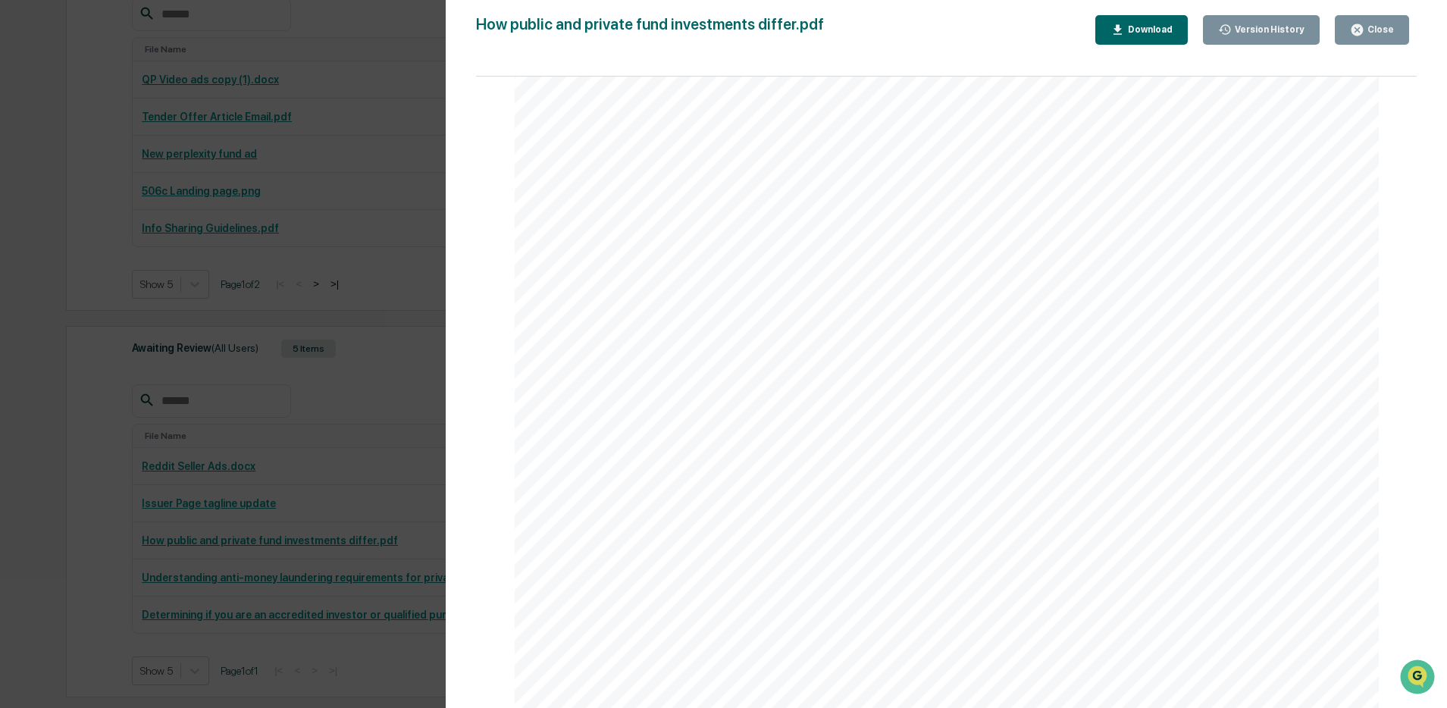
scroll to position [5057, 0]
click at [291, 437] on div "Version History [DATE] 07:27 PM [PERSON_NAME] [DATE] 06:55 PM [PERSON_NAME] [DA…" at bounding box center [723, 354] width 1447 height 708
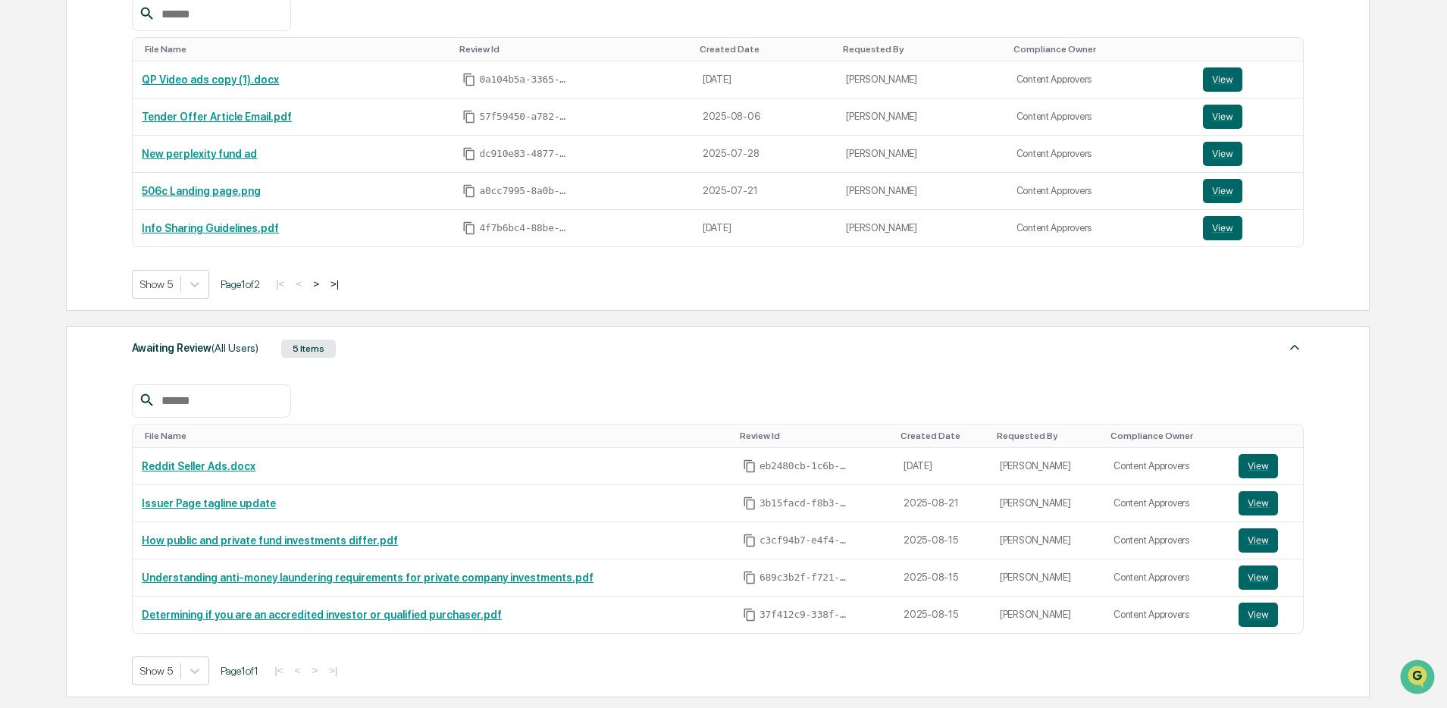
scroll to position [0, 0]
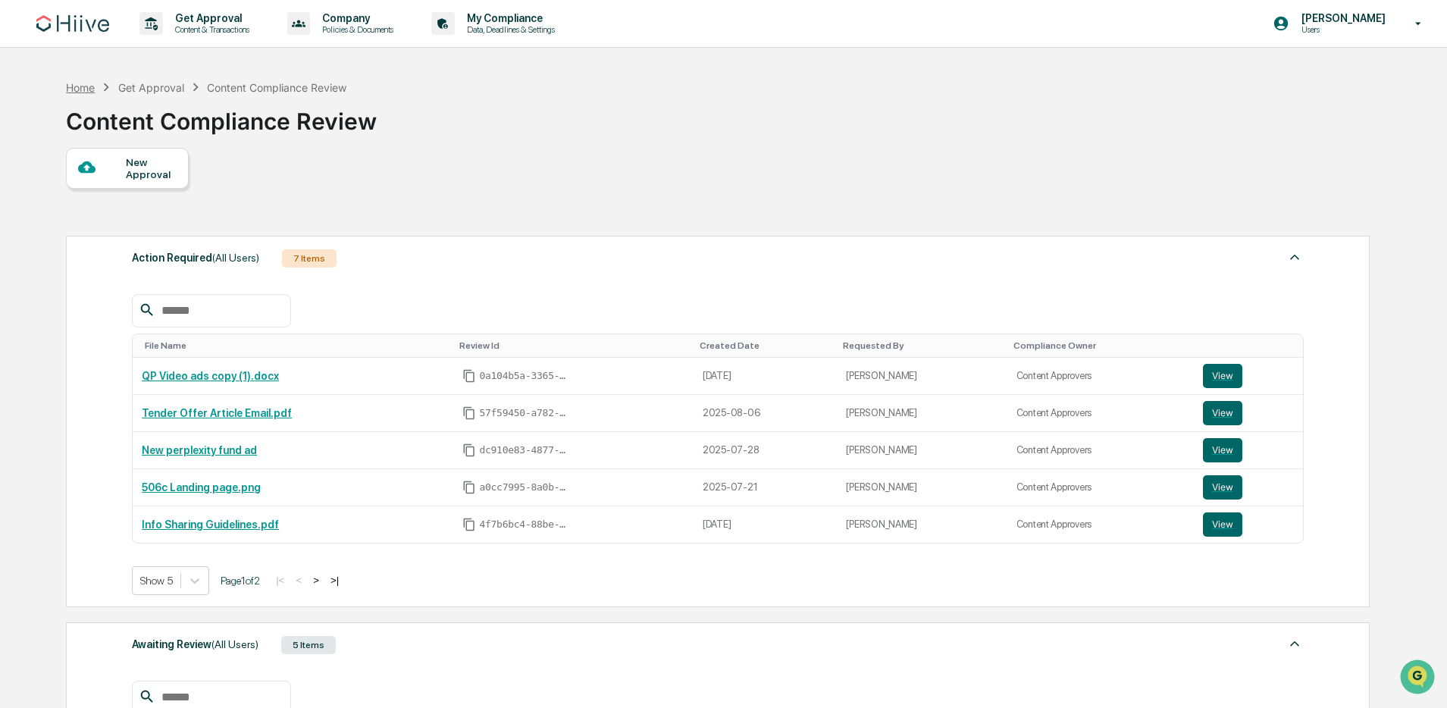
click at [80, 87] on div "Home" at bounding box center [80, 87] width 29 height 13
